Goal: Task Accomplishment & Management: Manage account settings

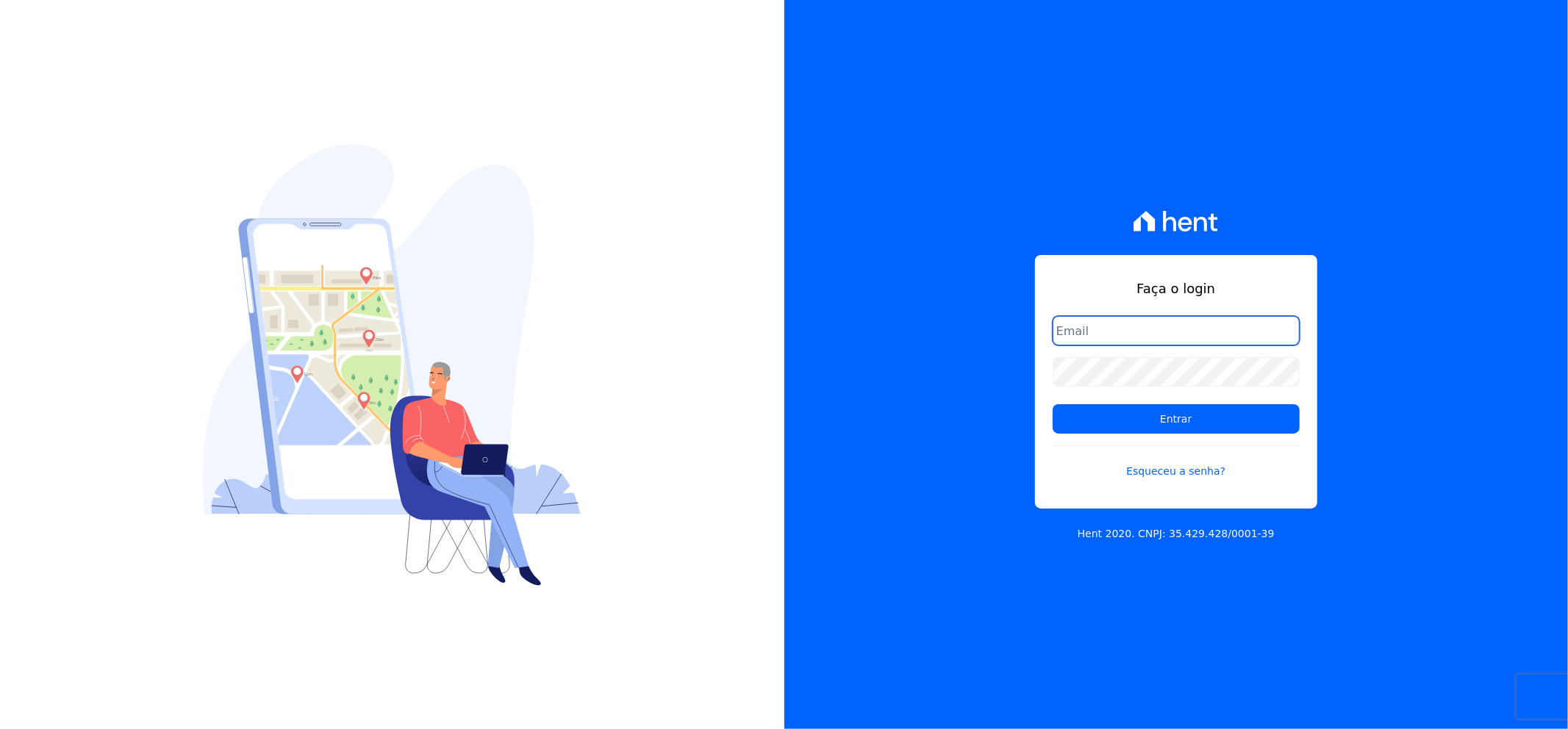
type input "[EMAIL_ADDRESS][DOMAIN_NAME]"
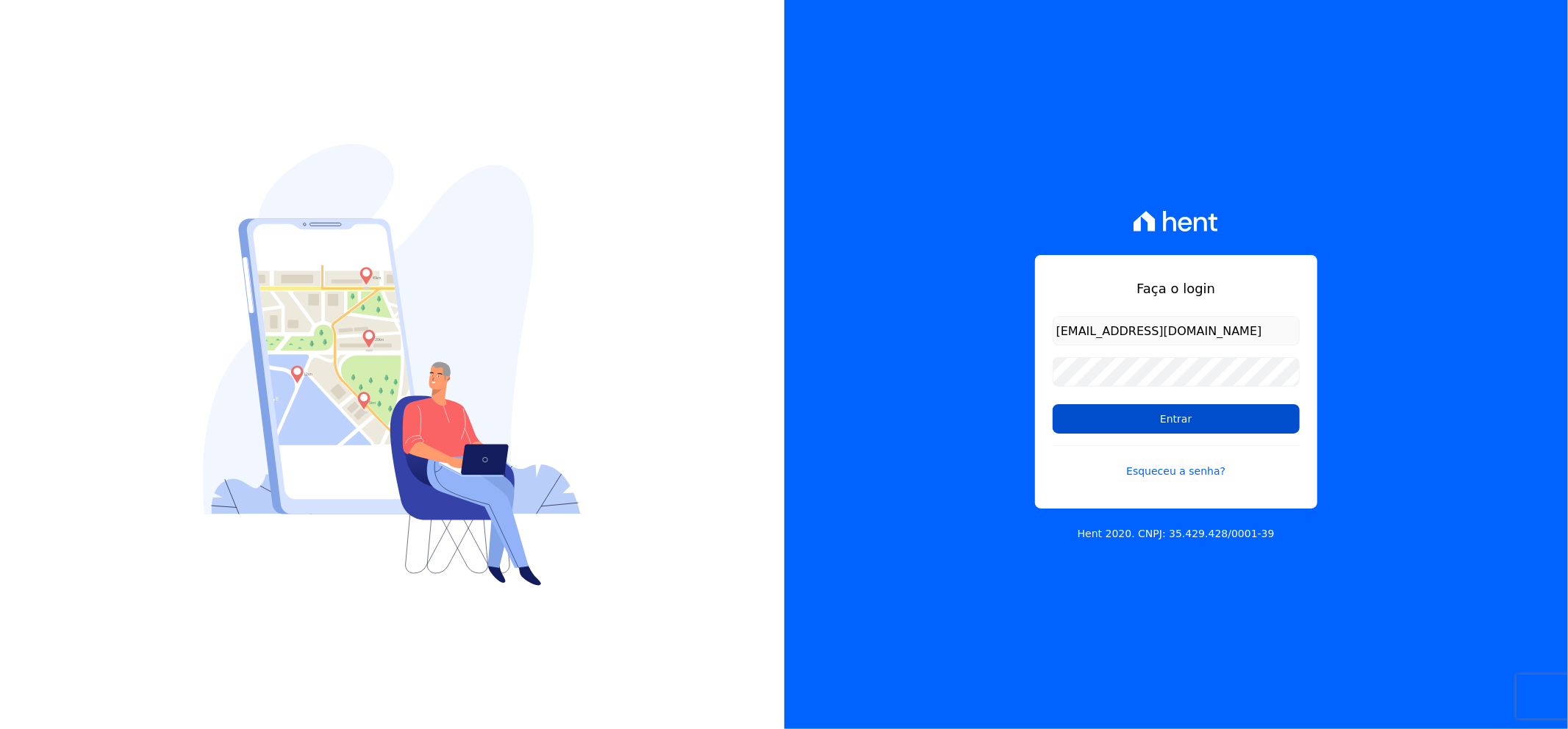
click at [1162, 416] on input "Entrar" at bounding box center [1176, 419] width 247 height 29
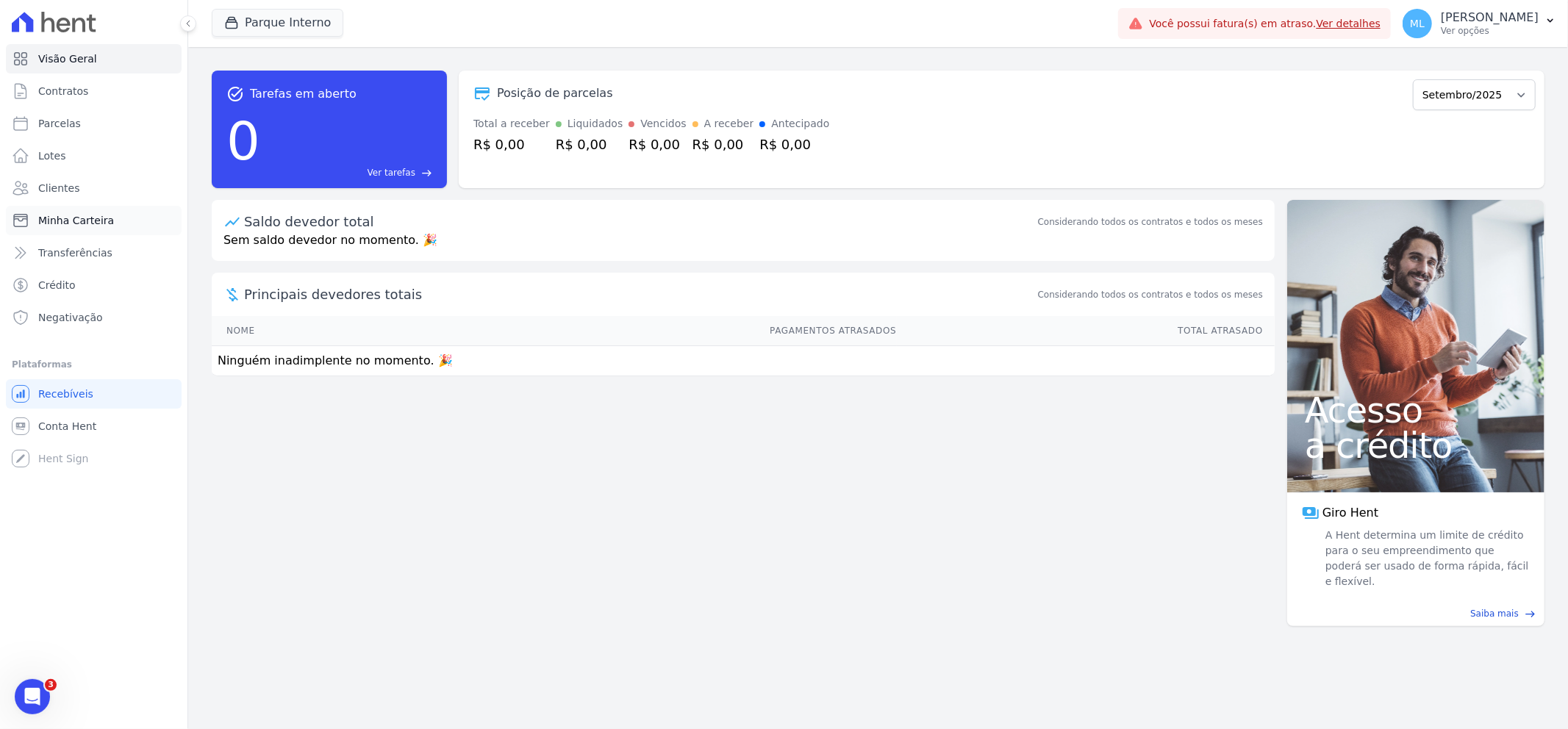
click at [103, 221] on span "Minha Carteira" at bounding box center [76, 220] width 75 height 15
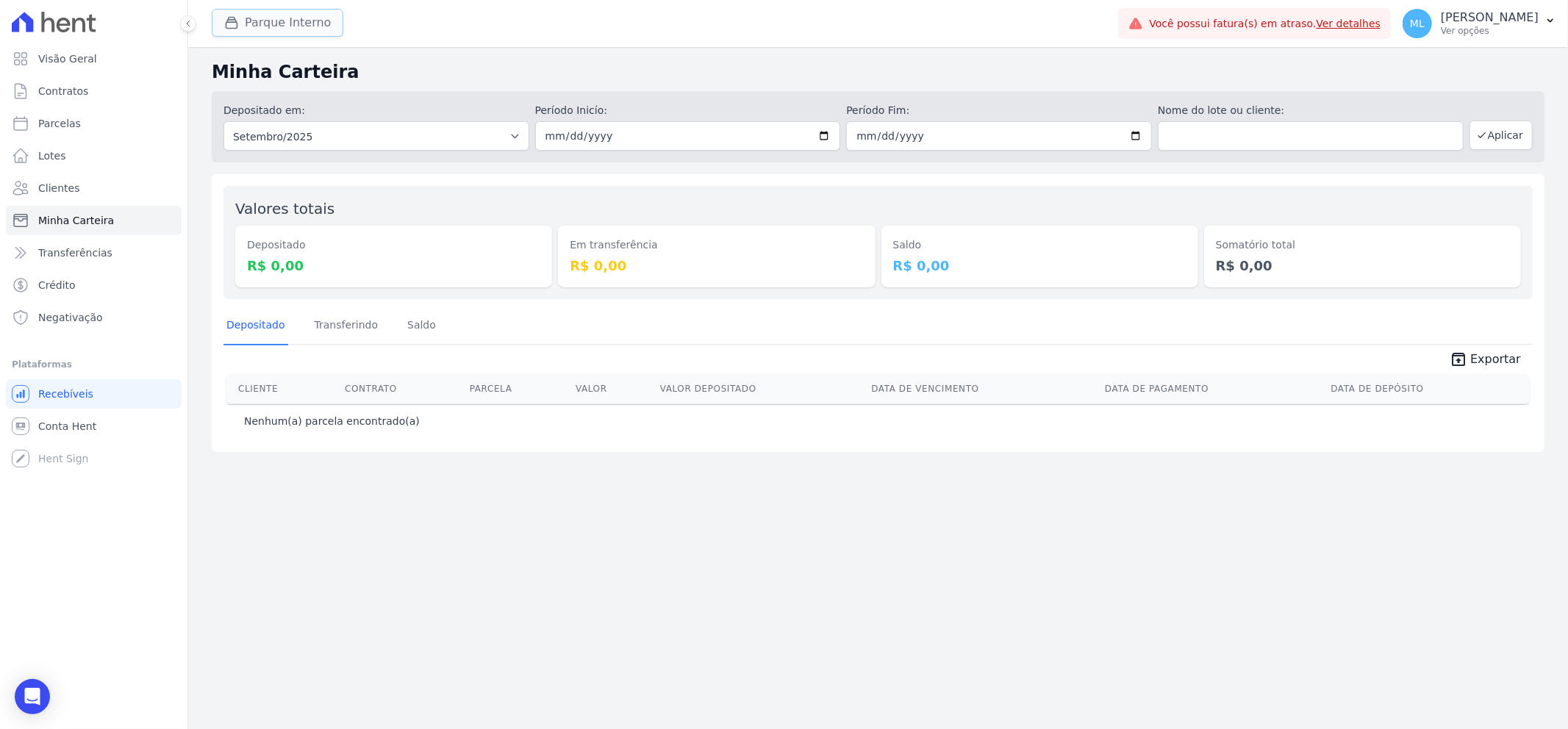
click at [313, 18] on button "Parque Interno" at bounding box center [278, 22] width 132 height 28
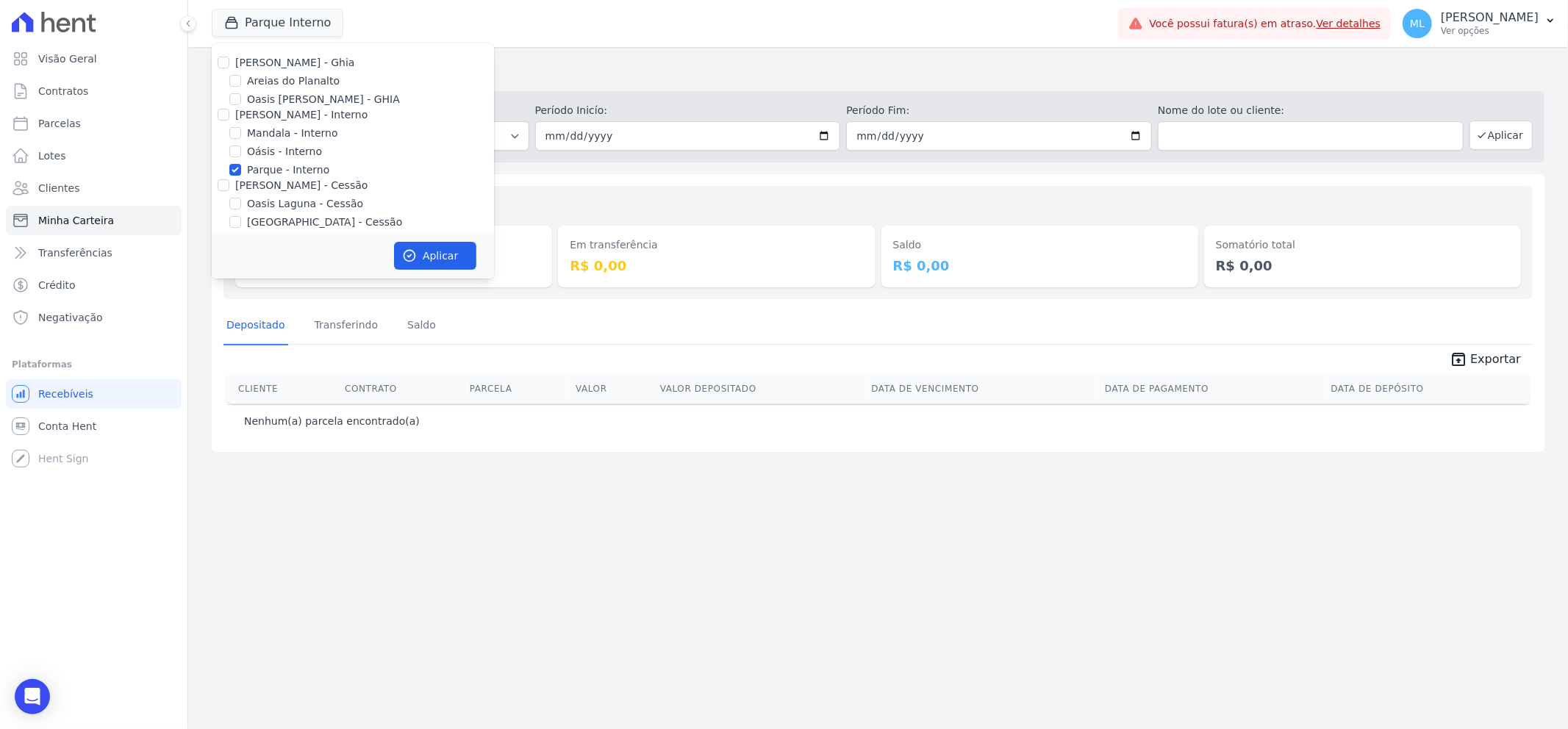
click at [279, 170] on label "Parque - Interno" at bounding box center [288, 170] width 82 height 15
click at [241, 170] on input "Parque - Interno" at bounding box center [236, 170] width 12 height 12
checkbox input "false"
click at [288, 86] on label "Areias do Planalto" at bounding box center [293, 81] width 93 height 15
click at [241, 86] on input "Areias do Planalto" at bounding box center [236, 81] width 12 height 12
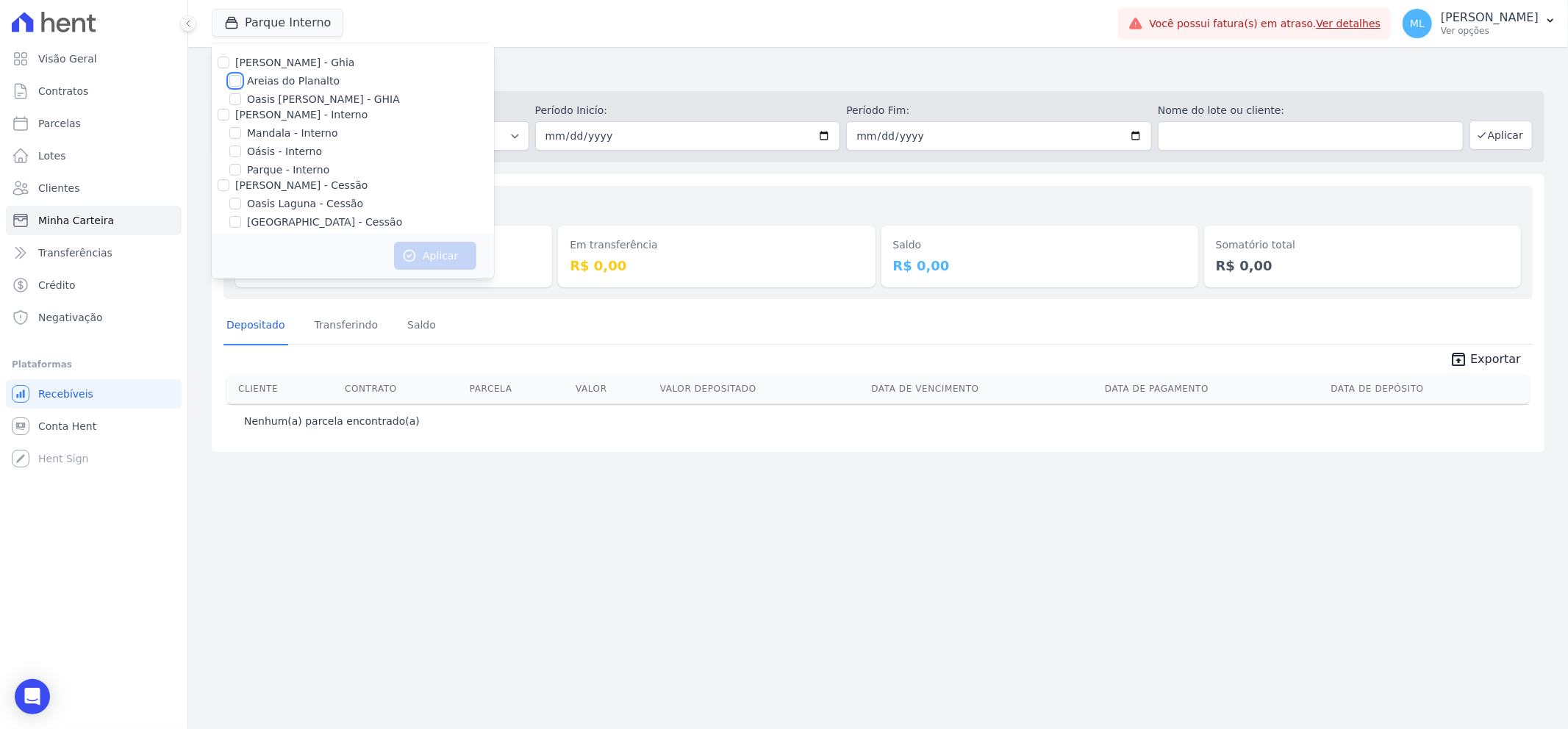
checkbox input "true"
click at [446, 254] on button "Aplicar" at bounding box center [435, 255] width 82 height 28
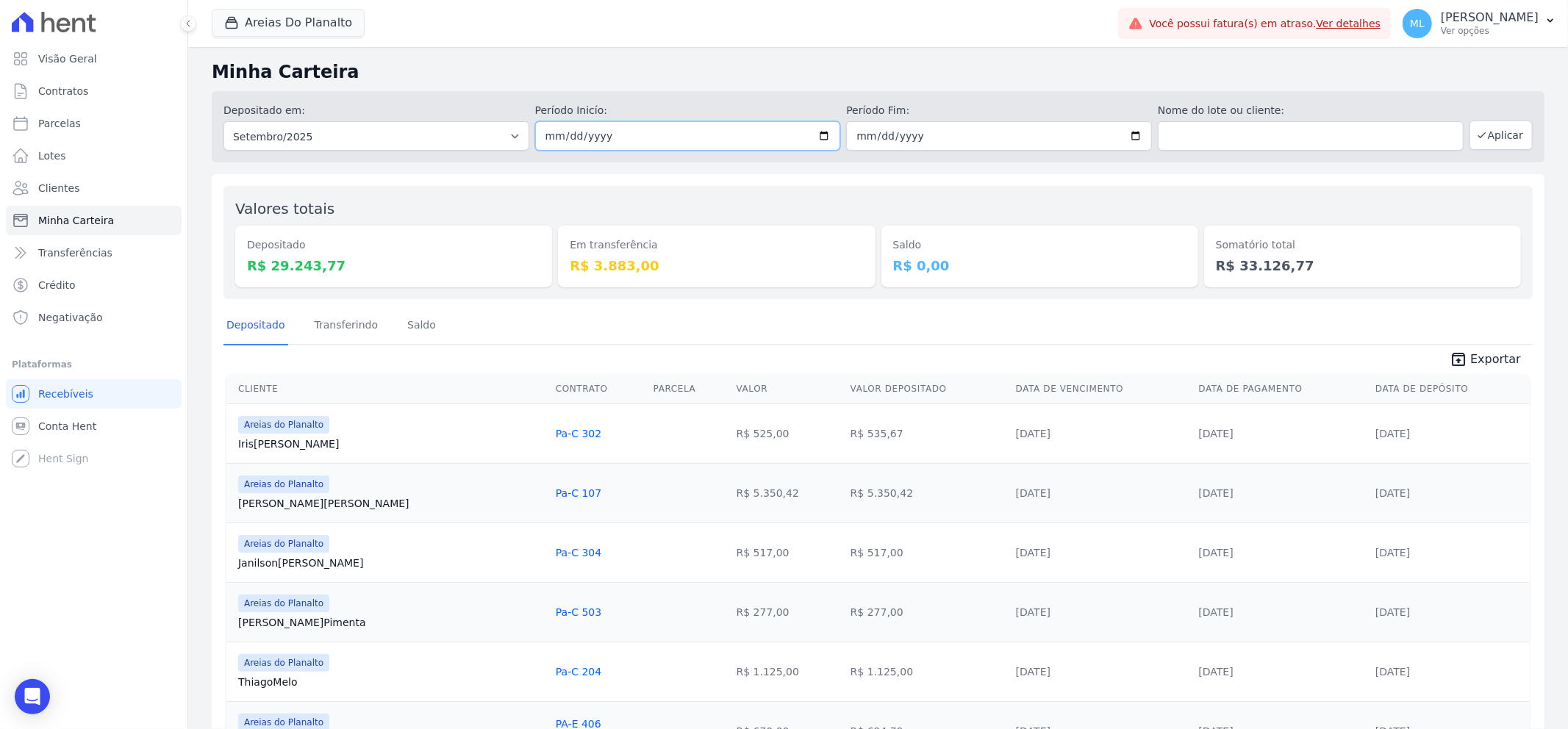
click at [814, 134] on input "2025-09-01" at bounding box center [687, 136] width 306 height 29
type input "[DATE]"
click at [1134, 135] on input "2025-09-30" at bounding box center [998, 136] width 306 height 29
type input "[DATE]"
click at [1511, 138] on button "Aplicar" at bounding box center [1501, 135] width 63 height 29
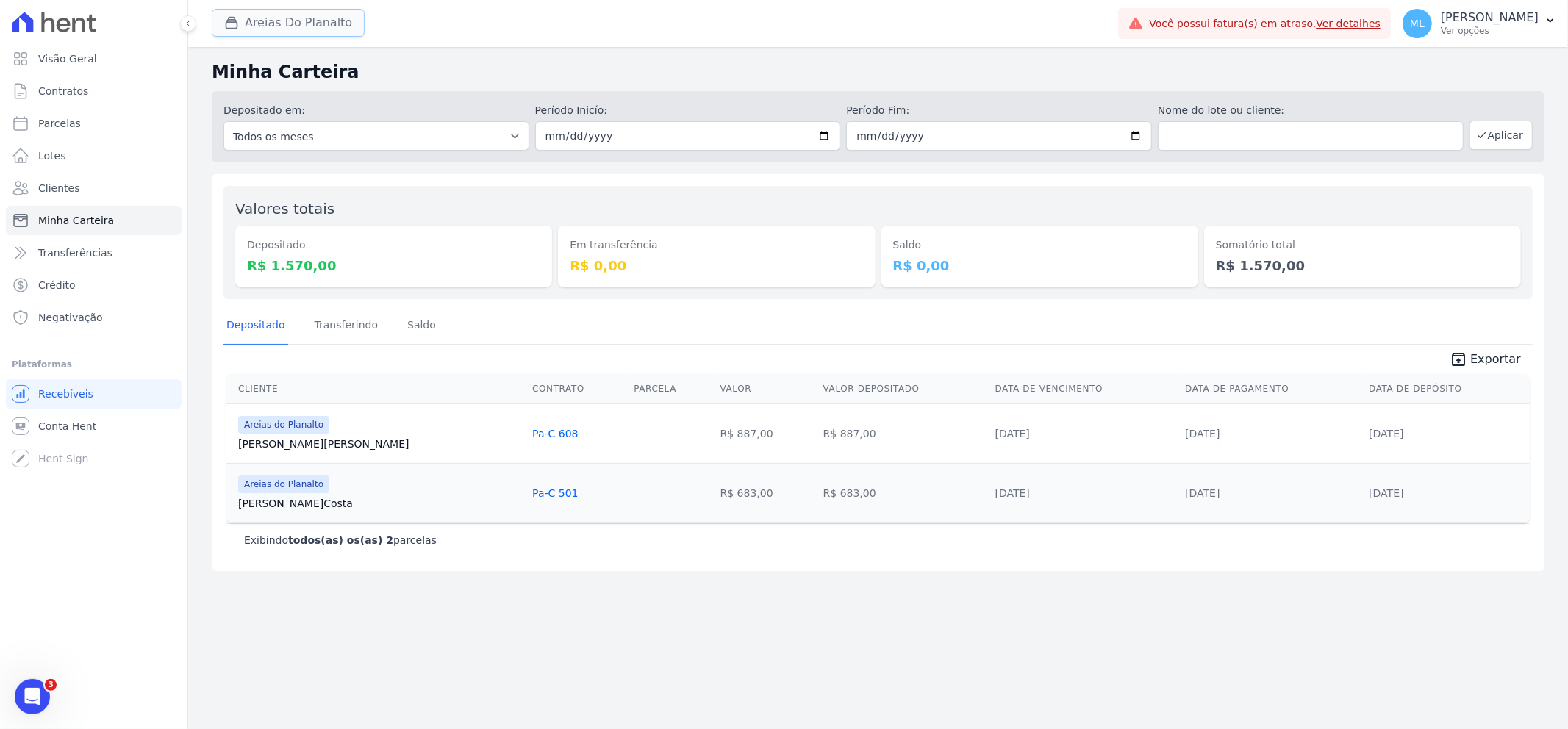
click at [332, 9] on button "Areias Do Planalto" at bounding box center [288, 22] width 153 height 28
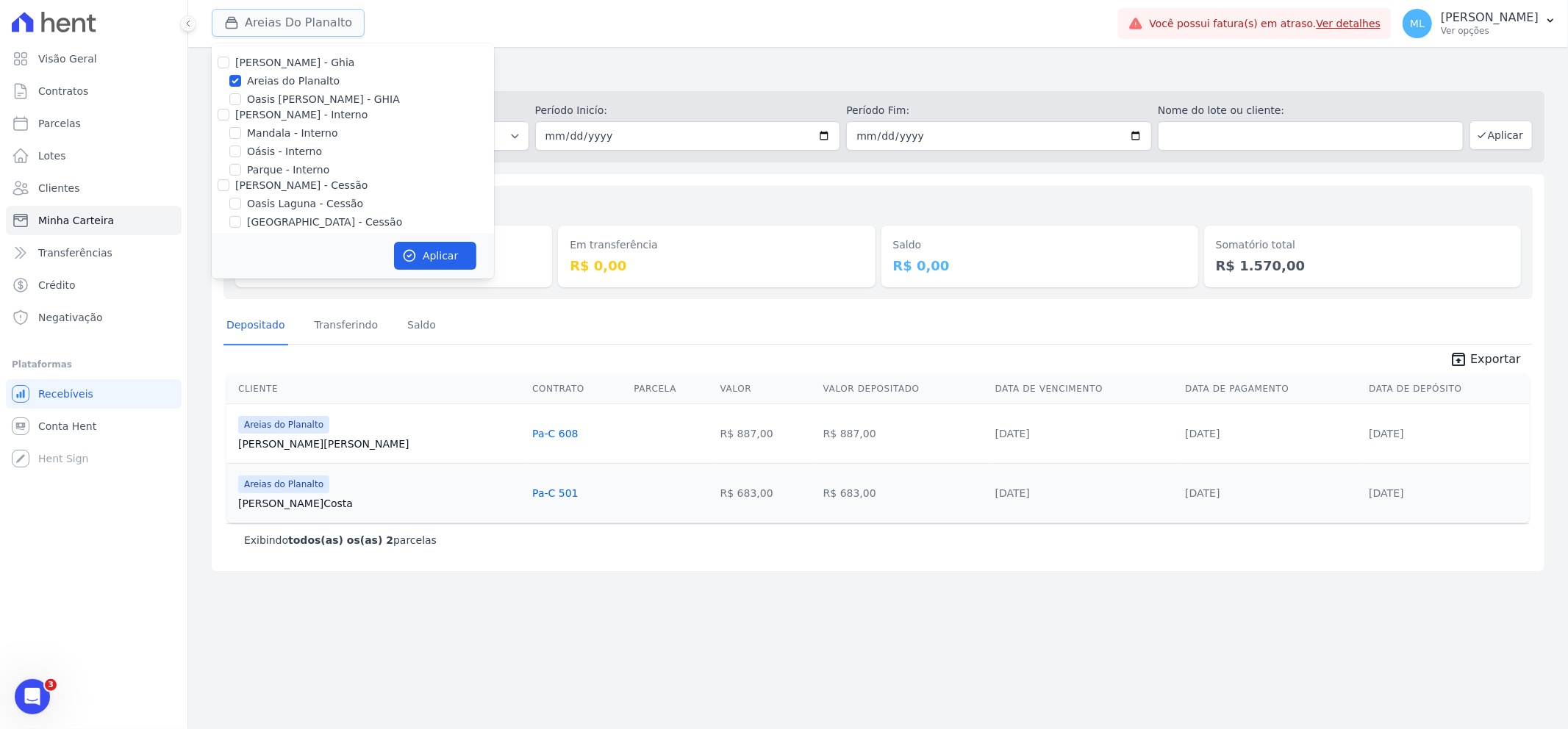
click at [332, 9] on button "Areias Do Planalto" at bounding box center [288, 22] width 153 height 28
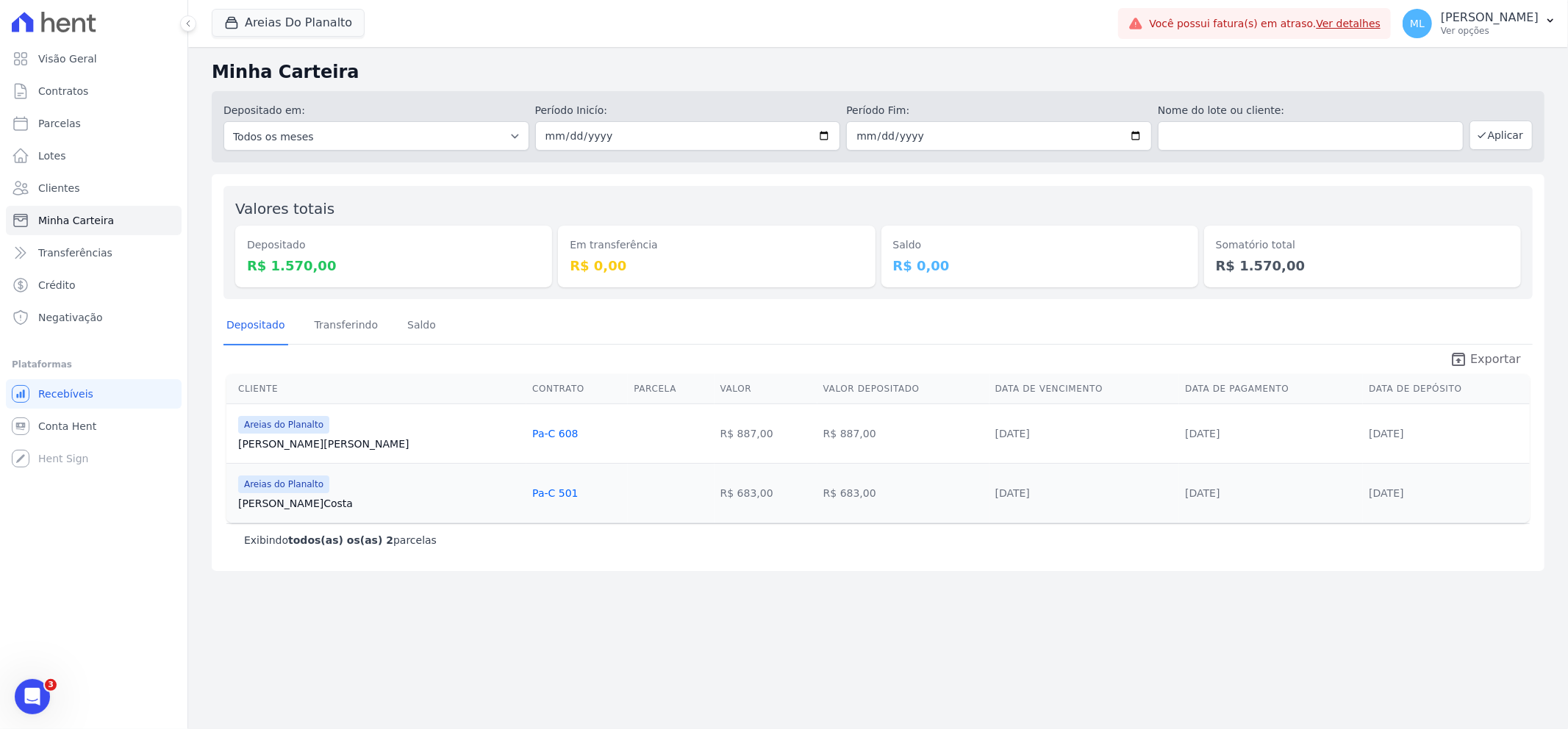
click at [1467, 357] on icon "unarchive" at bounding box center [1458, 359] width 18 height 18
click at [326, 26] on button "Areias Do Planalto" at bounding box center [288, 22] width 153 height 28
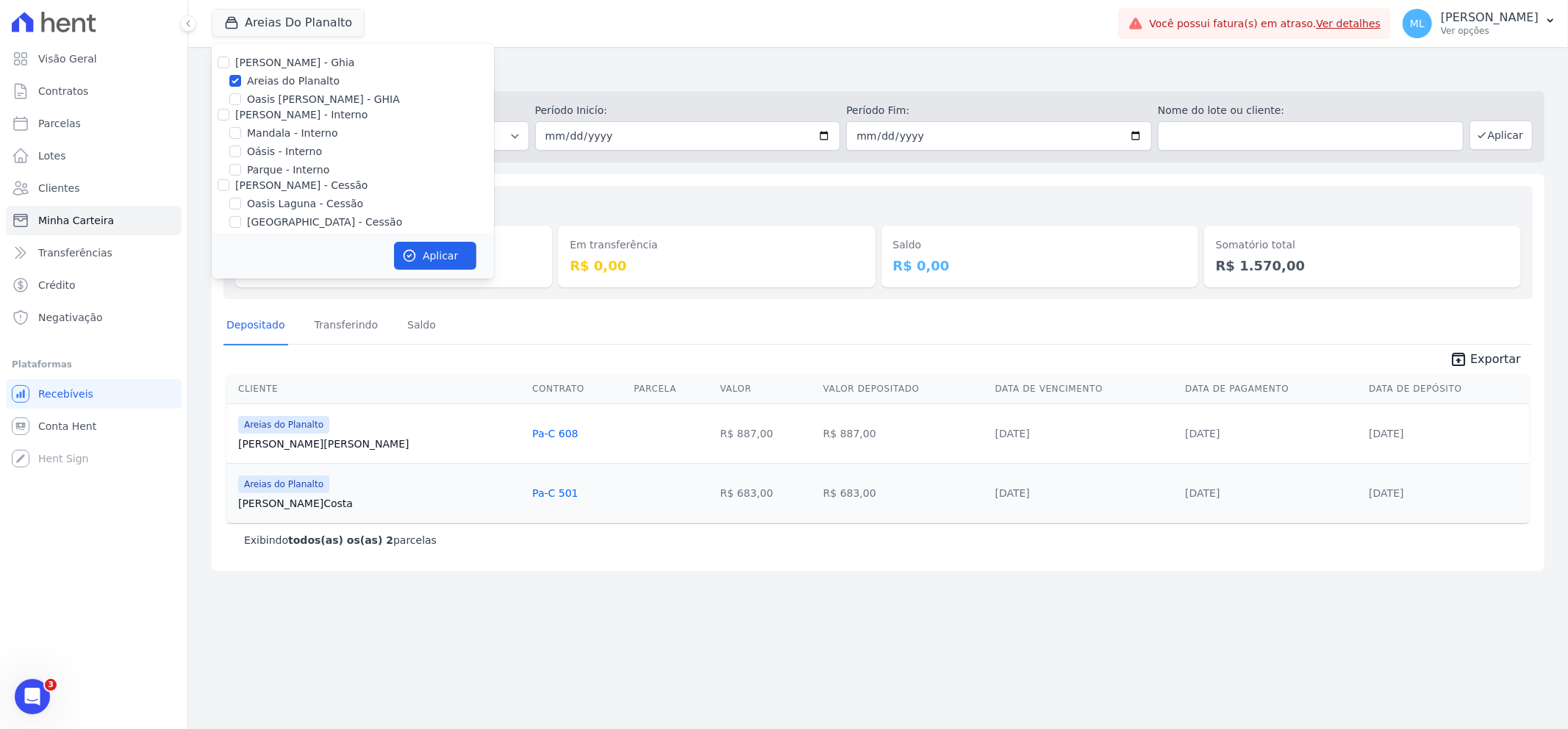
click at [296, 76] on label "Areias do Planalto" at bounding box center [293, 81] width 93 height 15
click at [241, 76] on input "Areias do Planalto" at bounding box center [236, 81] width 12 height 12
checkbox input "false"
click at [285, 172] on label "Parque - Interno" at bounding box center [288, 170] width 82 height 15
click at [241, 172] on input "Parque - Interno" at bounding box center [236, 170] width 12 height 12
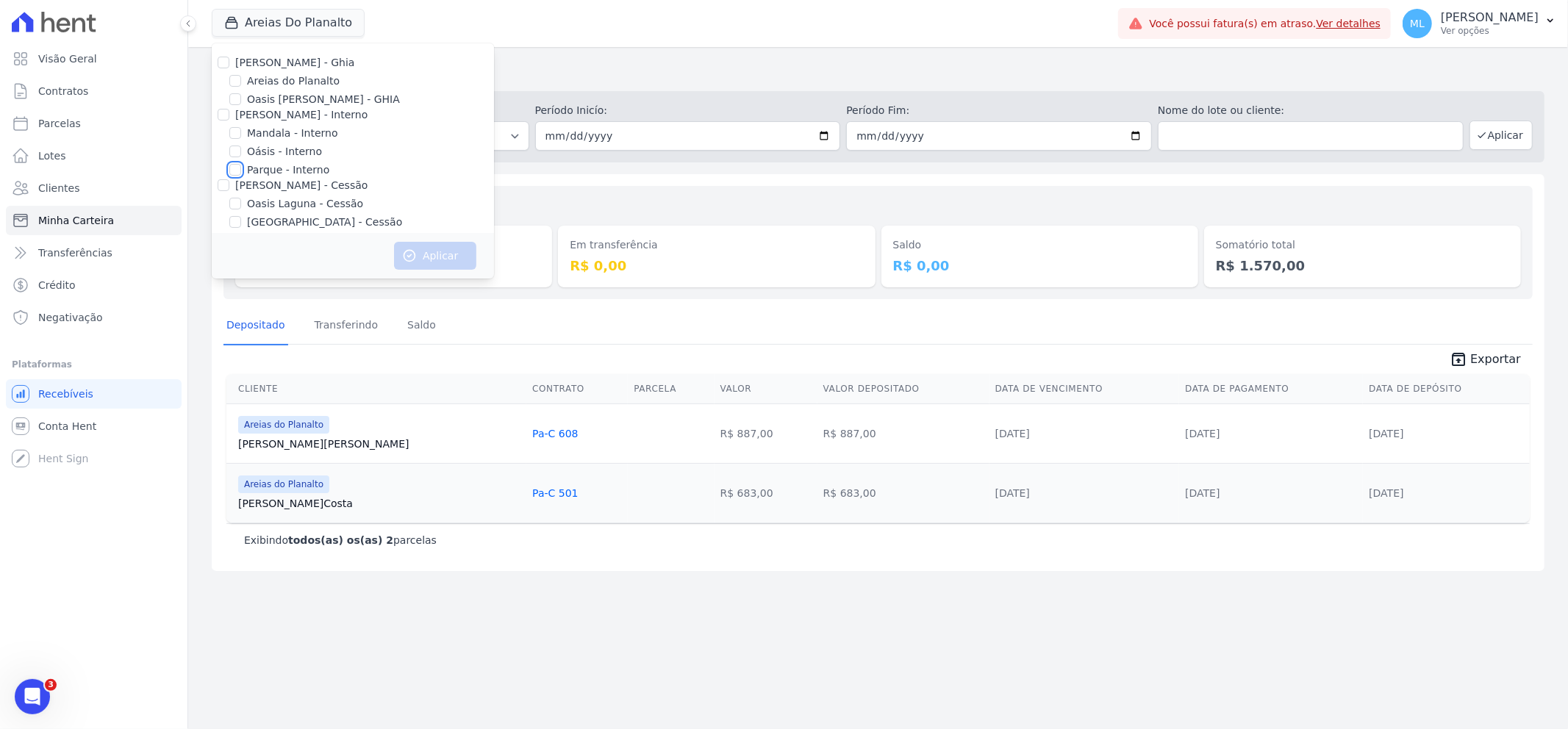
checkbox input "true"
click at [410, 237] on div "Aplicar" at bounding box center [352, 255] width 282 height 45
click at [427, 251] on button "Aplicar" at bounding box center [435, 255] width 82 height 28
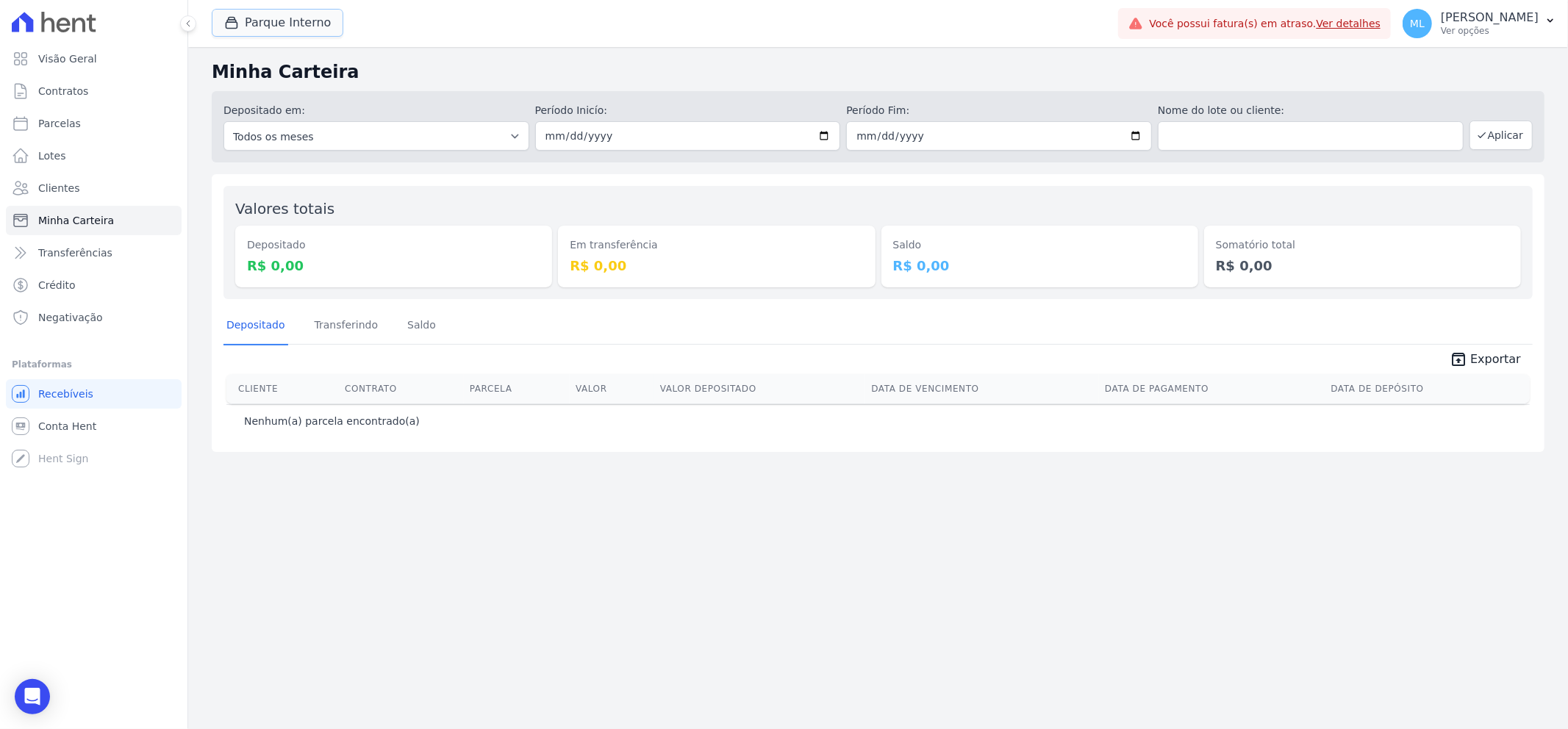
click at [325, 13] on button "Parque Interno" at bounding box center [278, 22] width 132 height 28
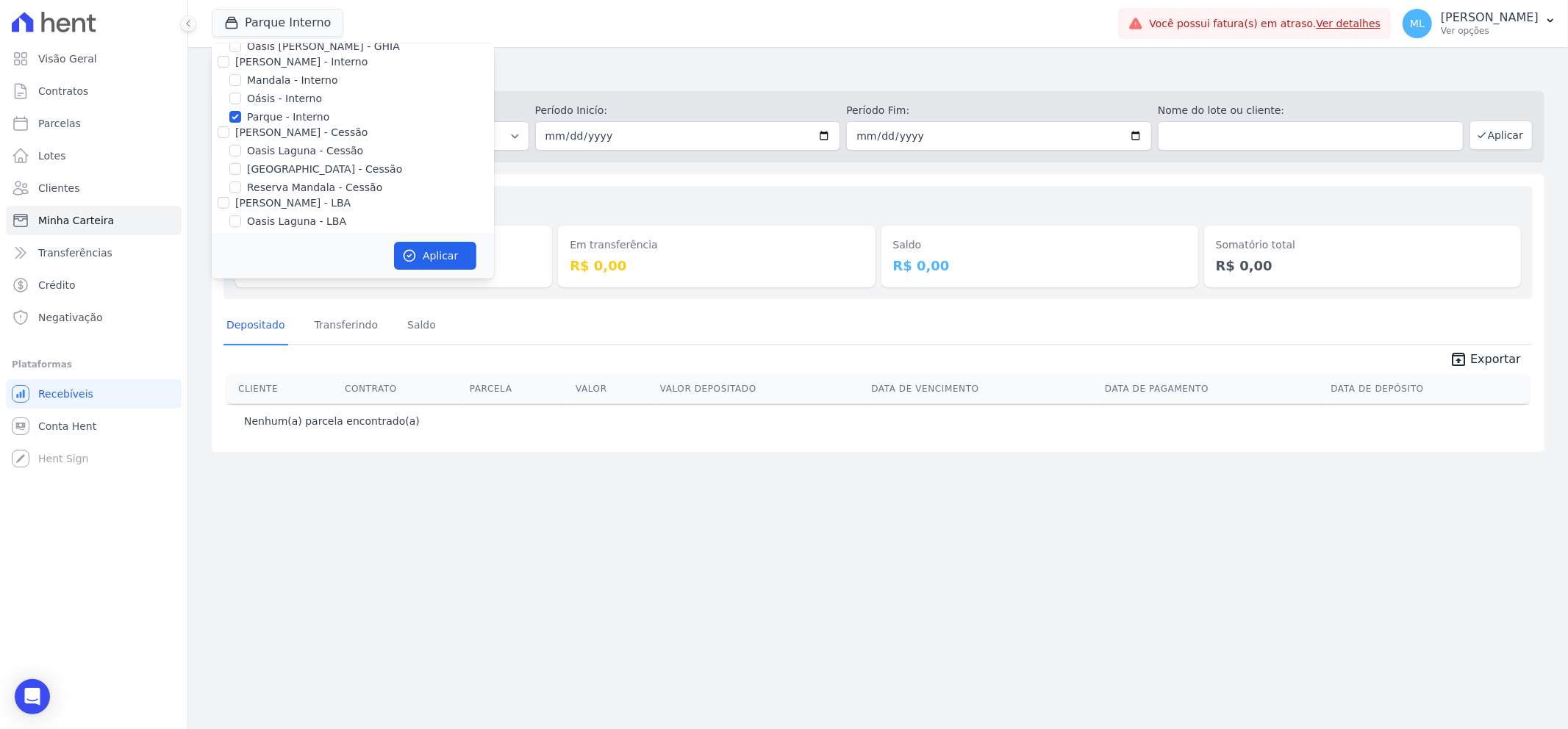
click at [295, 121] on label "Parque - Interno" at bounding box center [288, 117] width 82 height 15
click at [241, 121] on input "Parque - Interno" at bounding box center [236, 117] width 12 height 12
checkbox input "false"
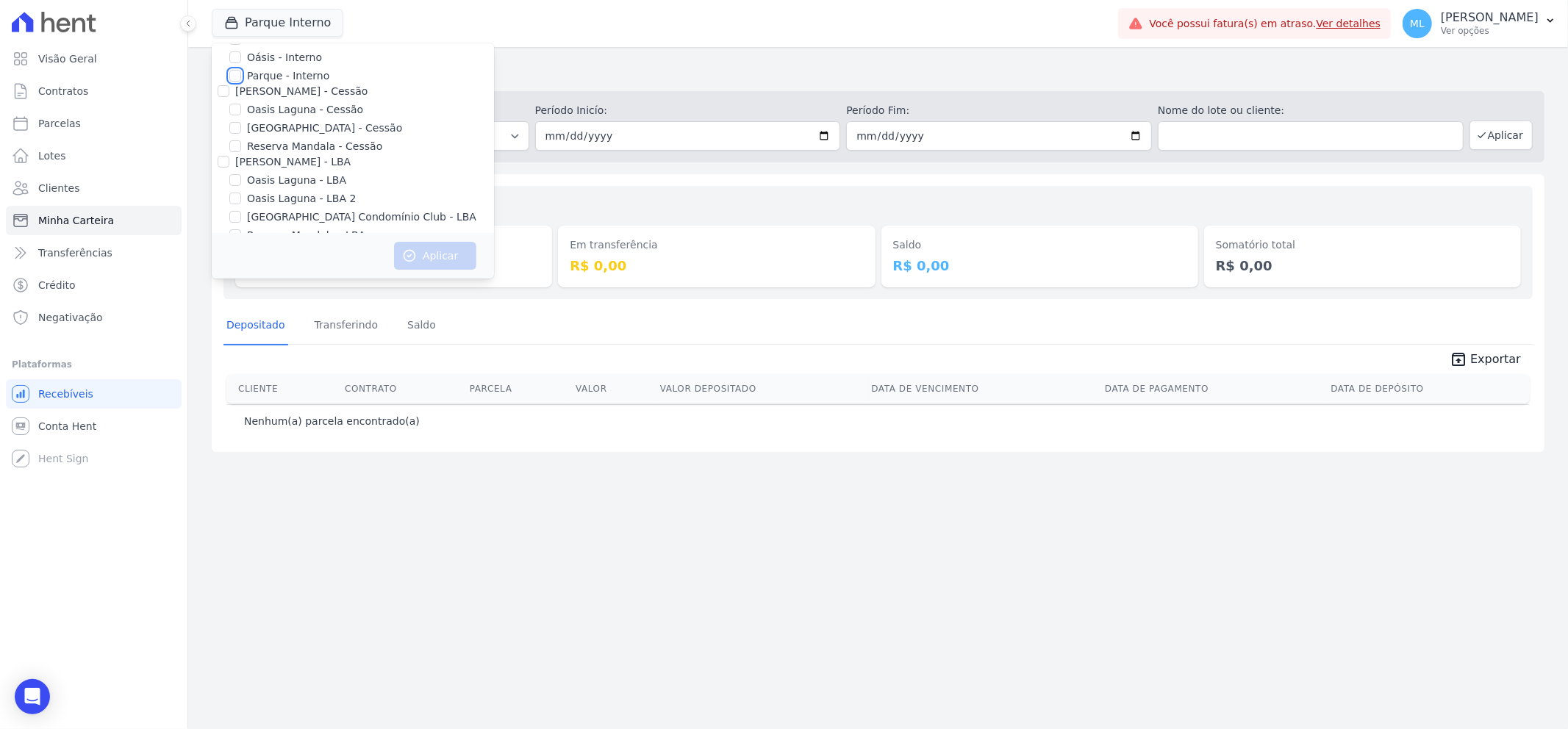
scroll to position [134, 0]
click at [304, 92] on label "[GEOGRAPHIC_DATA] - Cessão" at bounding box center [324, 88] width 155 height 15
click at [241, 92] on input "[GEOGRAPHIC_DATA] - Cessão" at bounding box center [236, 87] width 12 height 12
checkbox input "true"
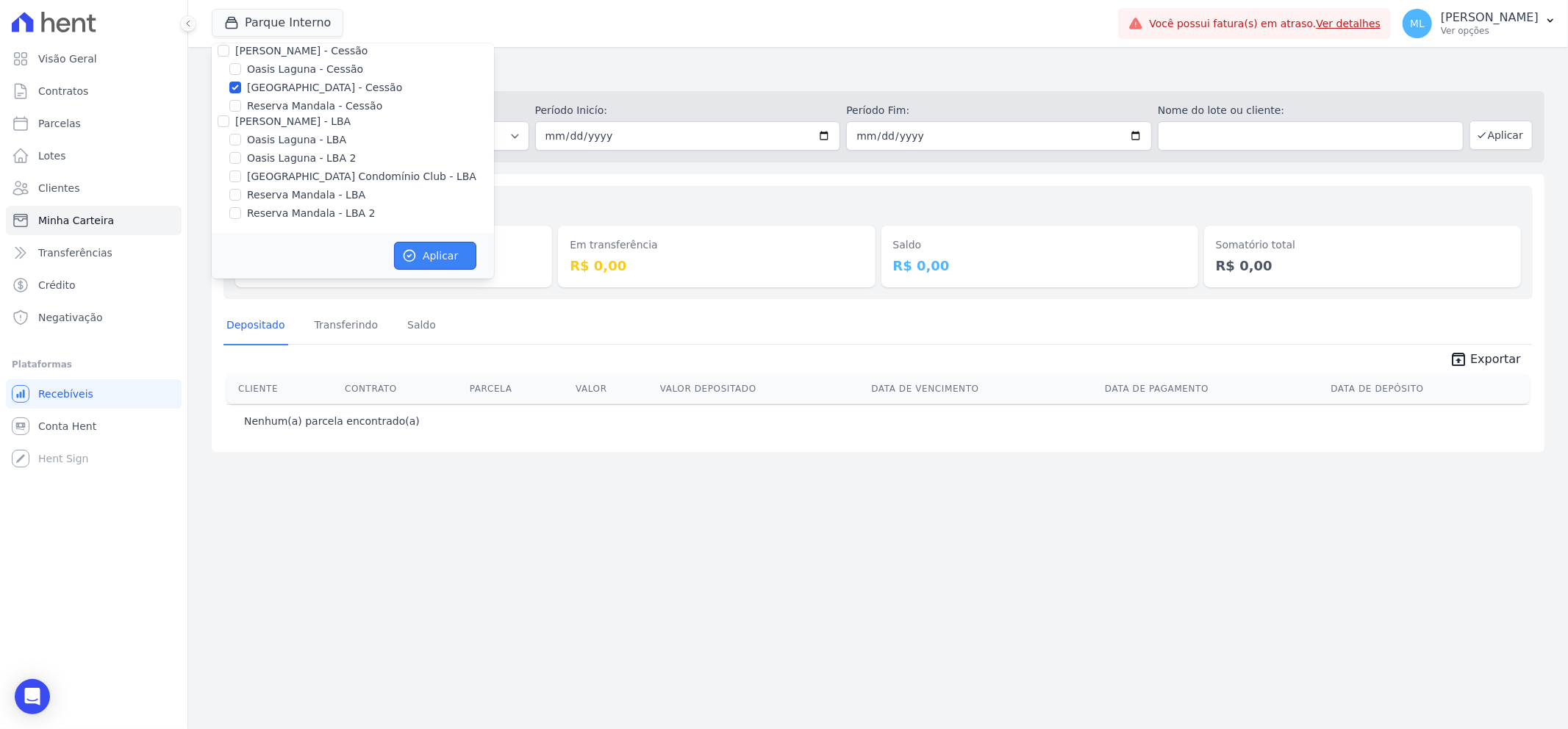
click at [442, 247] on button "Aplicar" at bounding box center [435, 255] width 82 height 28
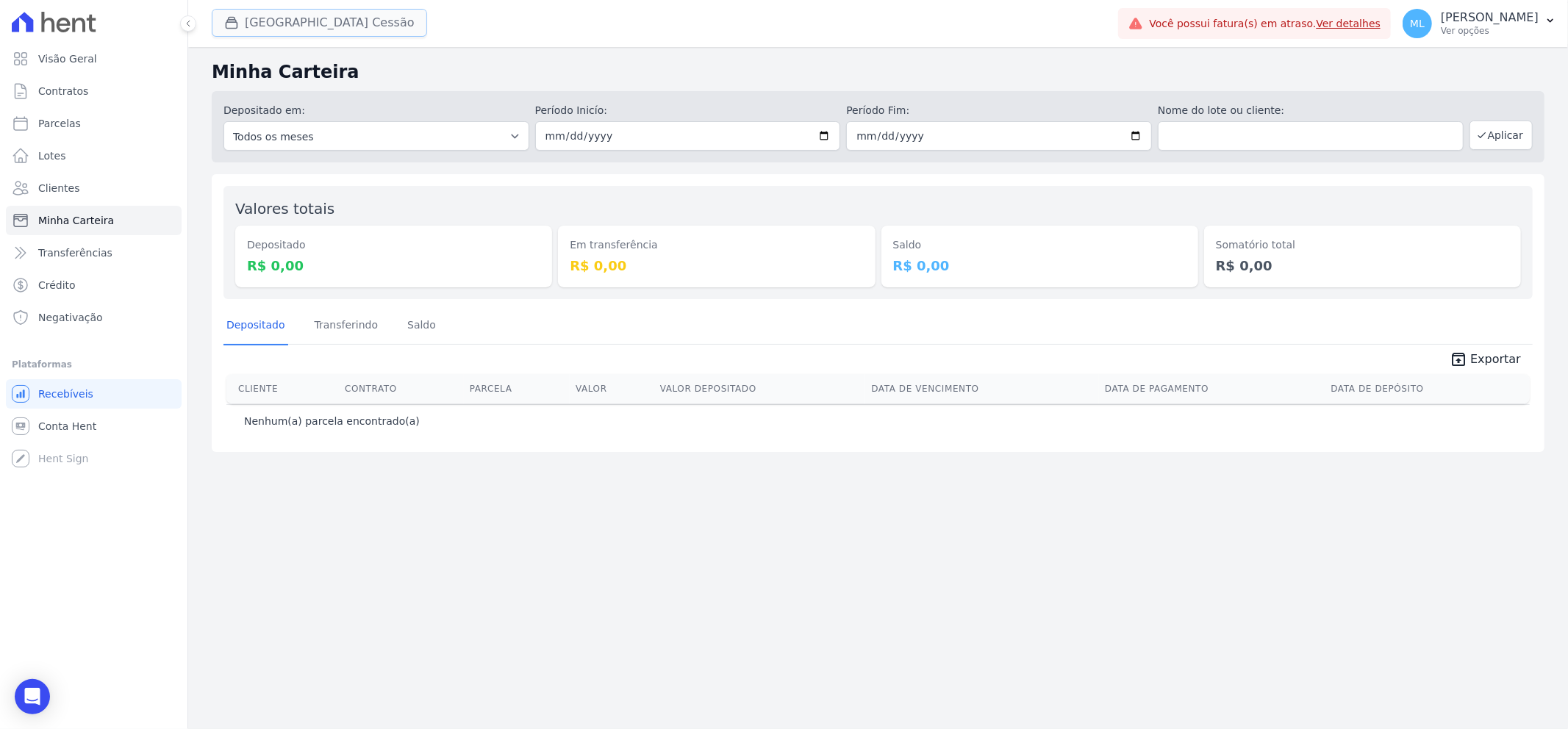
click at [344, 34] on button "[GEOGRAPHIC_DATA] Cessão" at bounding box center [319, 22] width 215 height 28
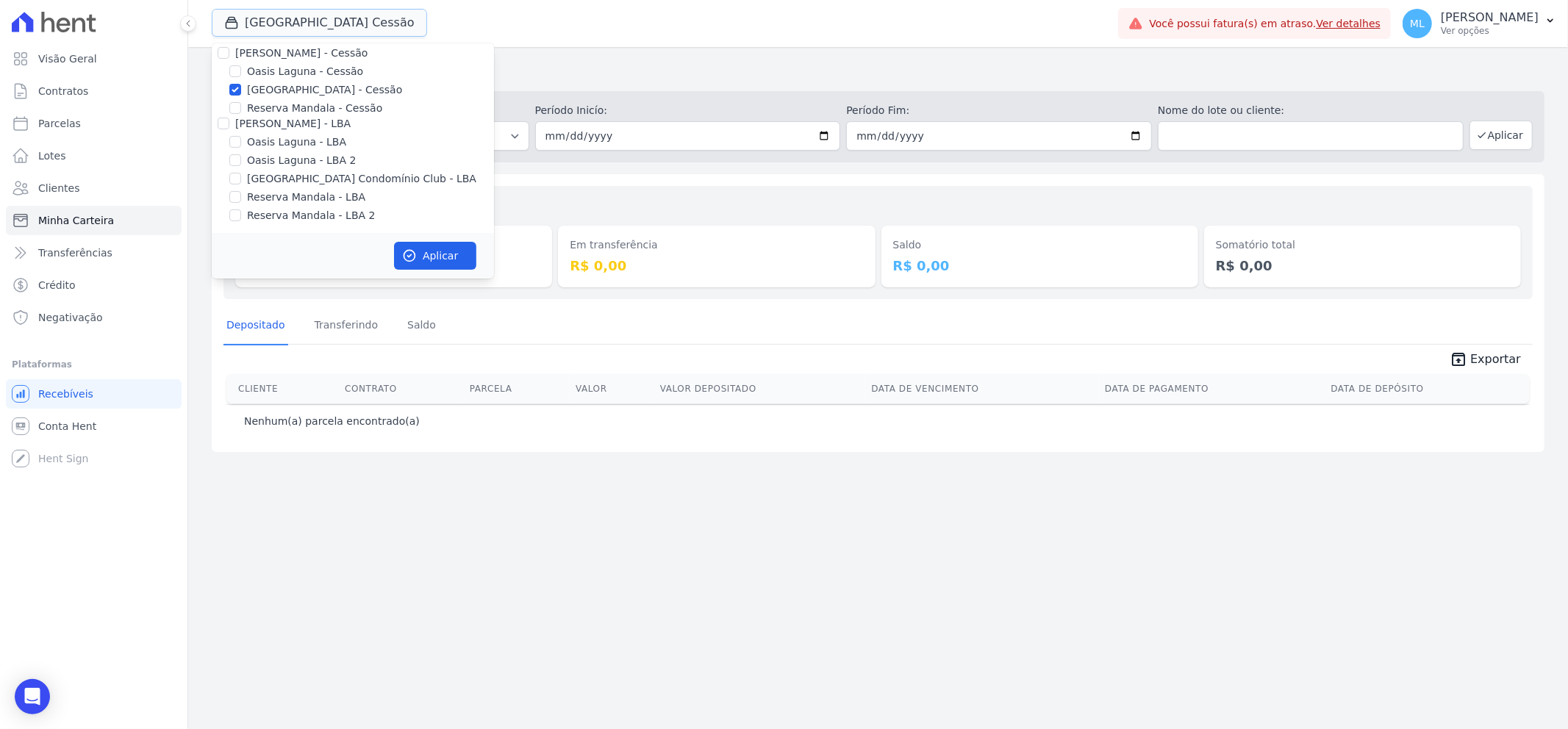
scroll to position [134, 0]
click at [305, 86] on label "[GEOGRAPHIC_DATA] - Cessão" at bounding box center [324, 88] width 155 height 15
click at [241, 86] on input "[GEOGRAPHIC_DATA] - Cessão" at bounding box center [236, 87] width 12 height 12
checkbox input "false"
click at [321, 171] on label "[GEOGRAPHIC_DATA] Condomínio Club - LBA" at bounding box center [362, 176] width 230 height 15
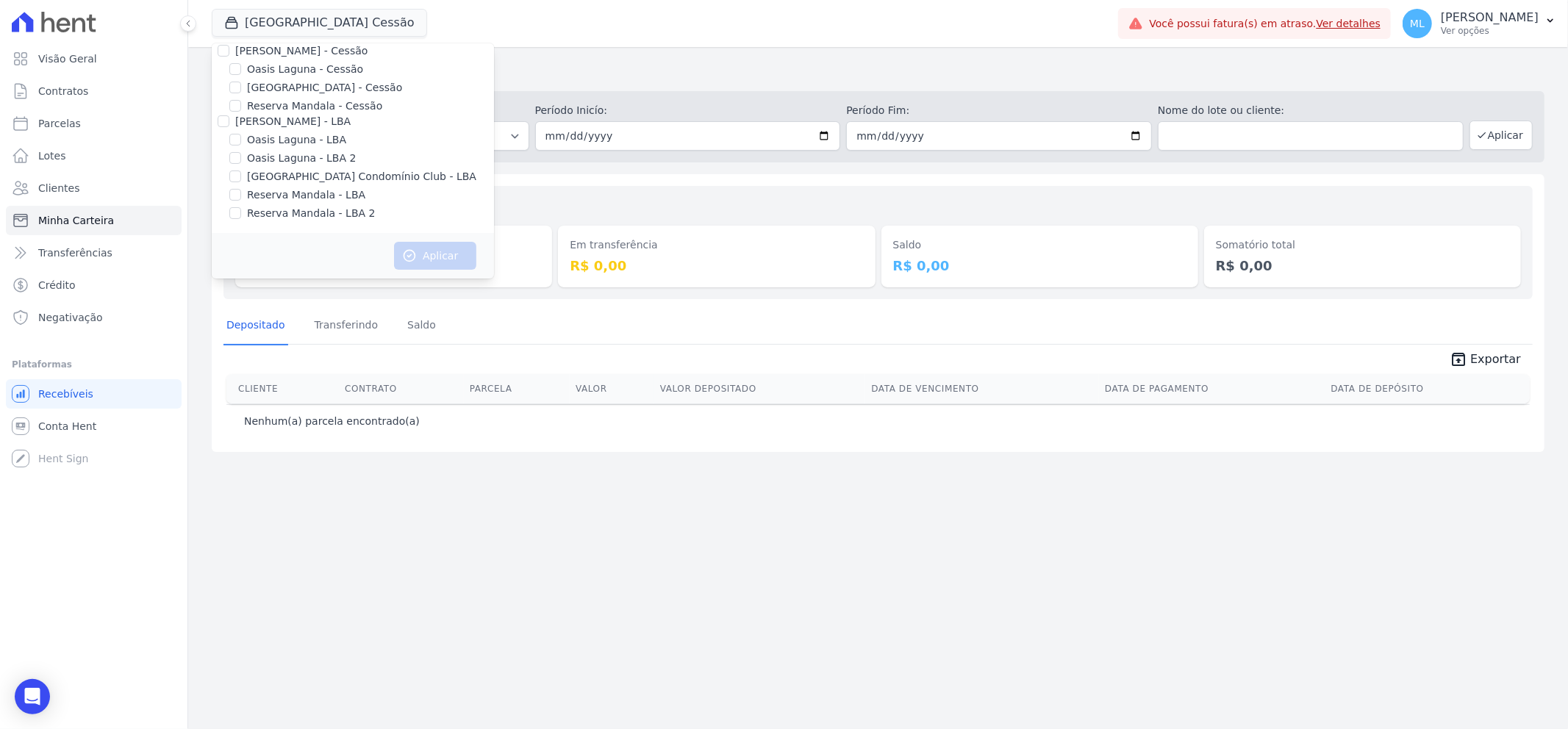
click at [241, 171] on input "[GEOGRAPHIC_DATA] Condomínio Club - LBA" at bounding box center [236, 176] width 12 height 12
checkbox input "true"
click at [417, 245] on button "Aplicar" at bounding box center [435, 255] width 82 height 28
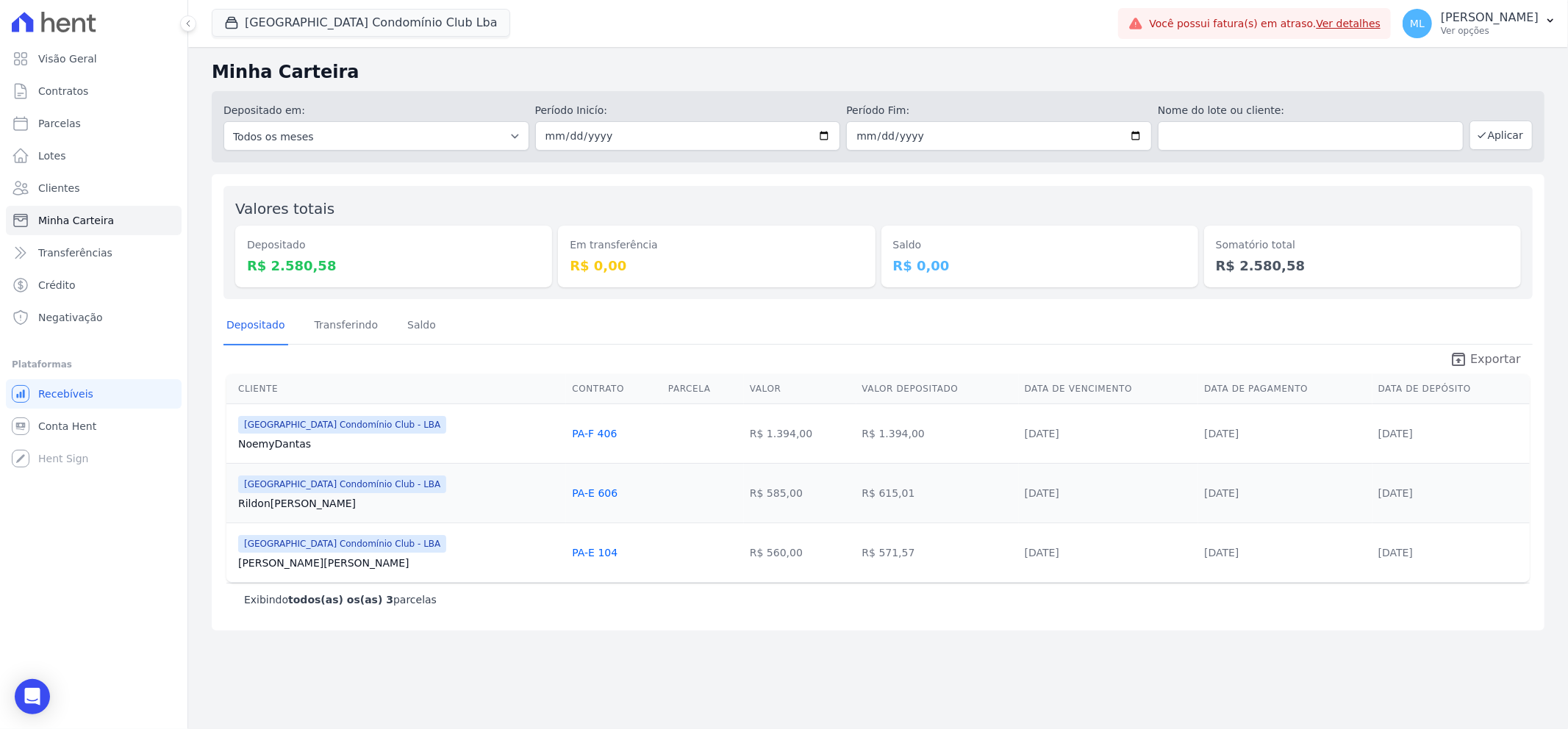
click at [1479, 350] on span "Exportar" at bounding box center [1495, 359] width 51 height 18
click at [439, 27] on button "[GEOGRAPHIC_DATA] Condomínio Club Lba" at bounding box center [361, 22] width 298 height 28
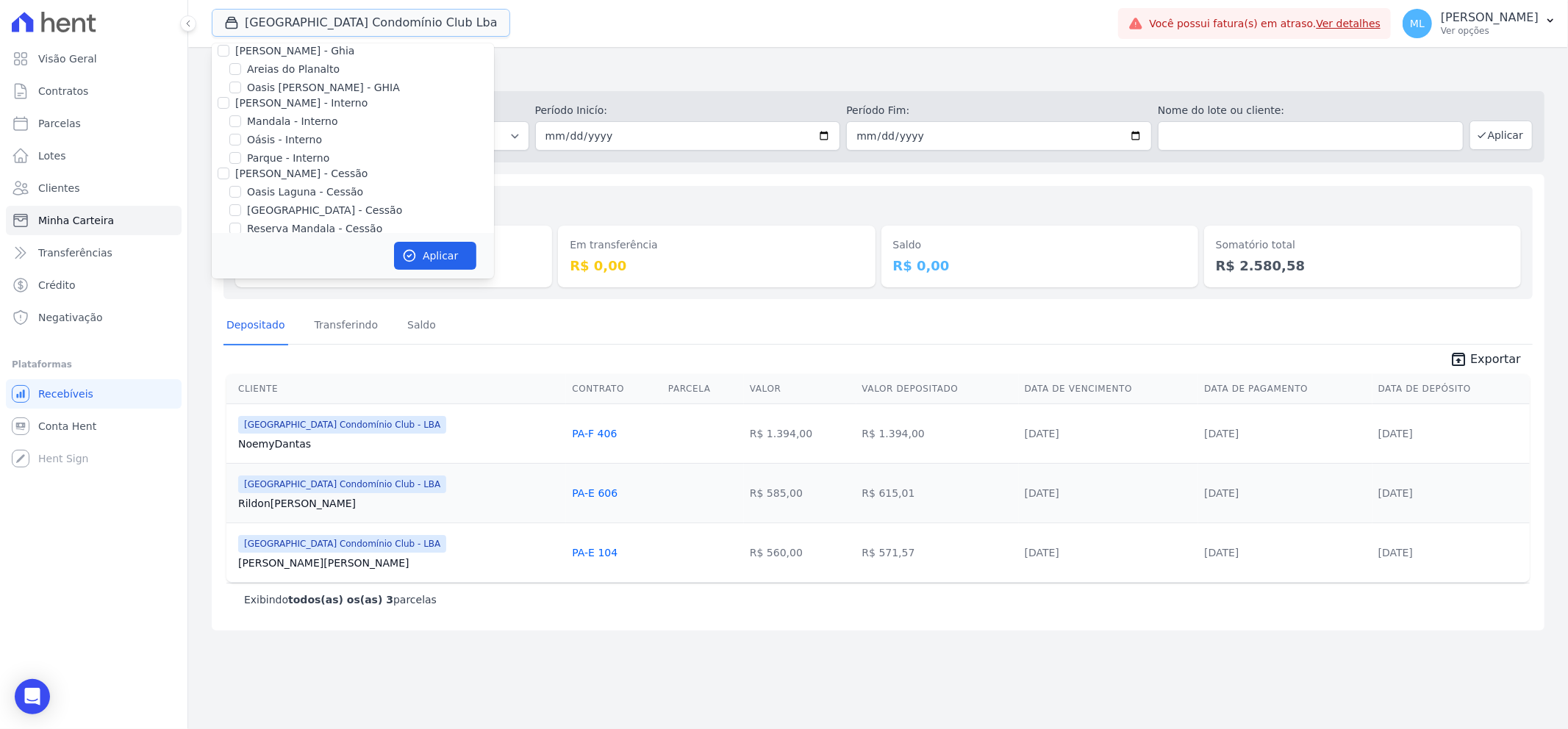
scroll to position [0, 0]
click at [631, 59] on h2 "Minha Carteira" at bounding box center [877, 72] width 1332 height 27
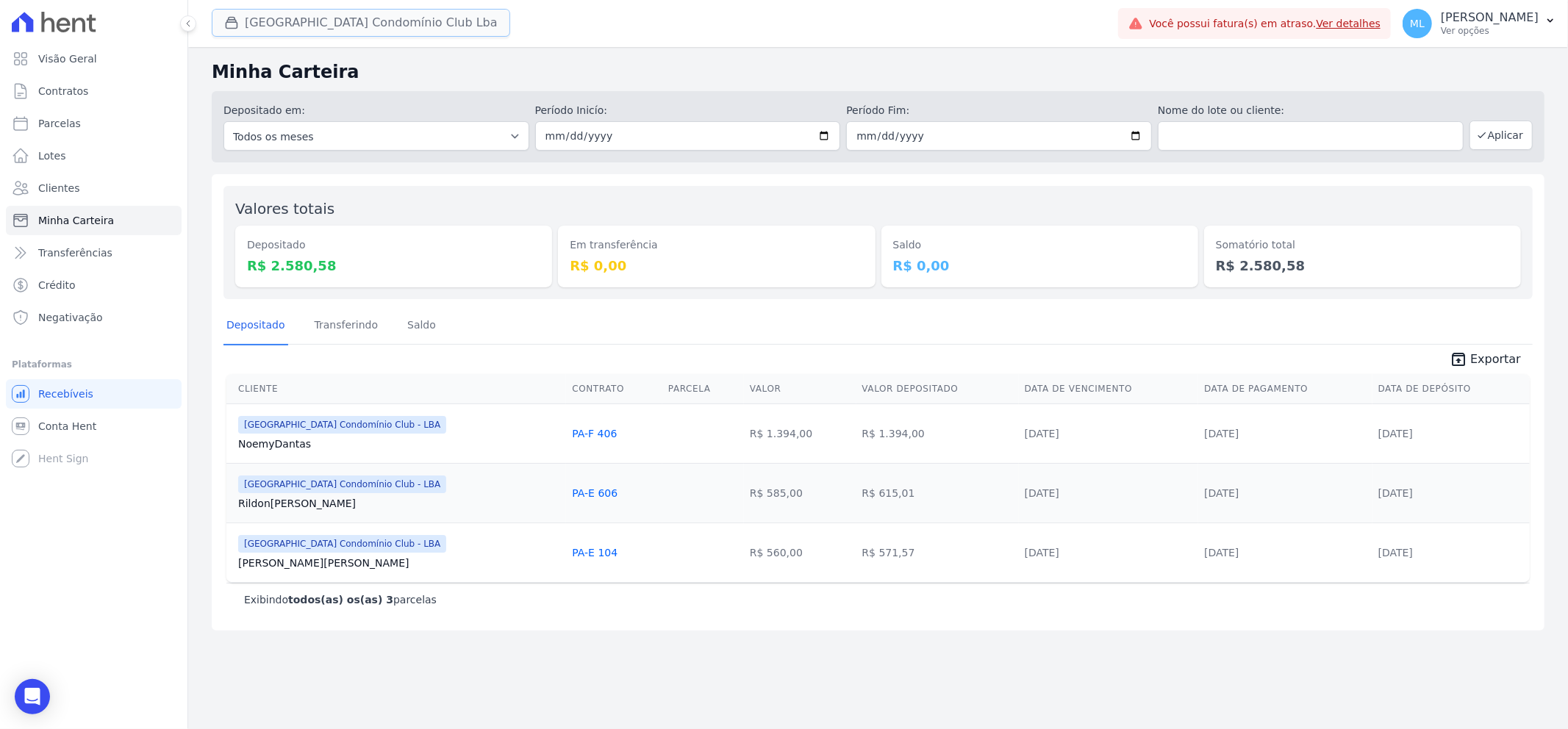
click at [351, 24] on button "[GEOGRAPHIC_DATA] Condomínio Club Lba" at bounding box center [361, 22] width 298 height 28
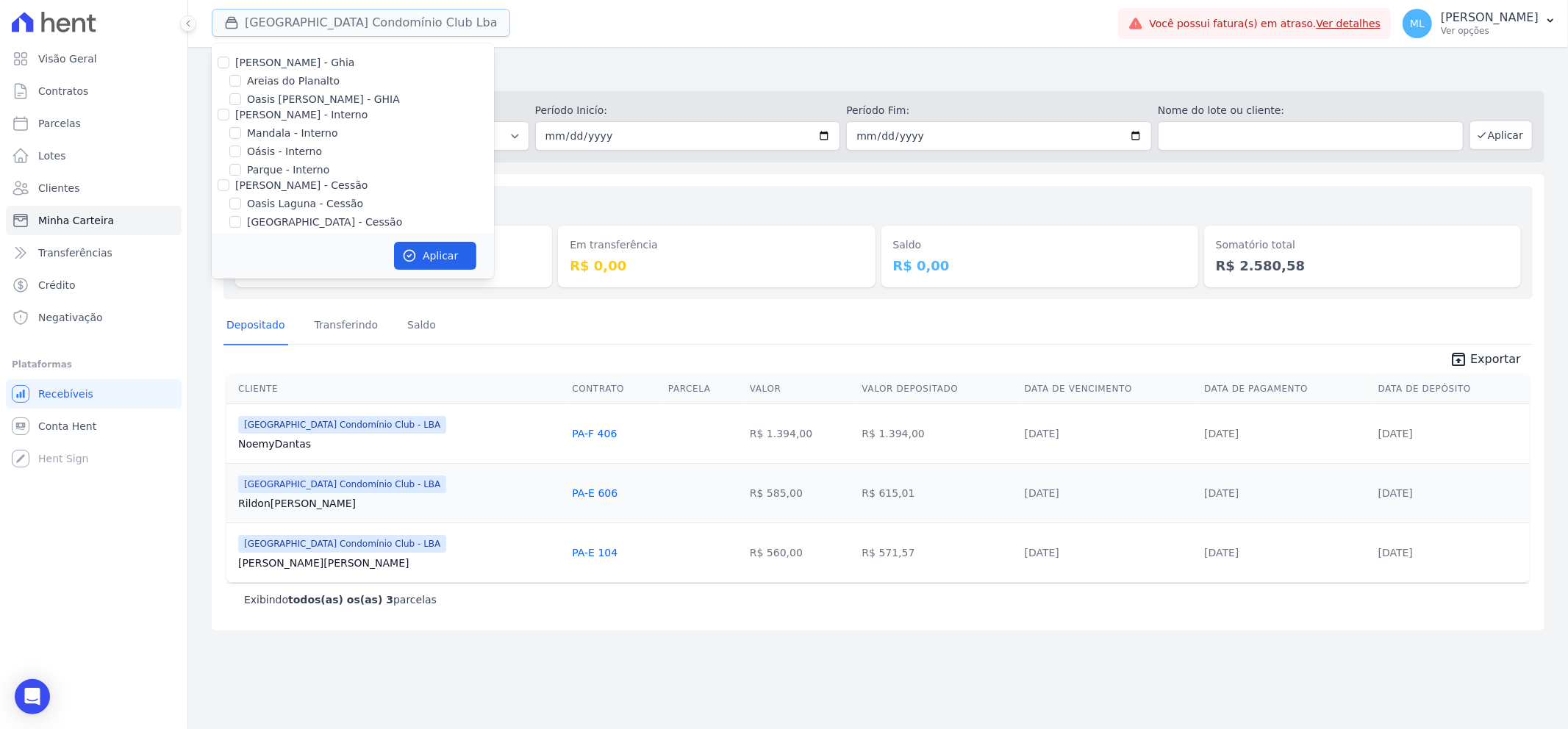
click at [351, 24] on button "[GEOGRAPHIC_DATA] Condomínio Club Lba" at bounding box center [361, 22] width 298 height 28
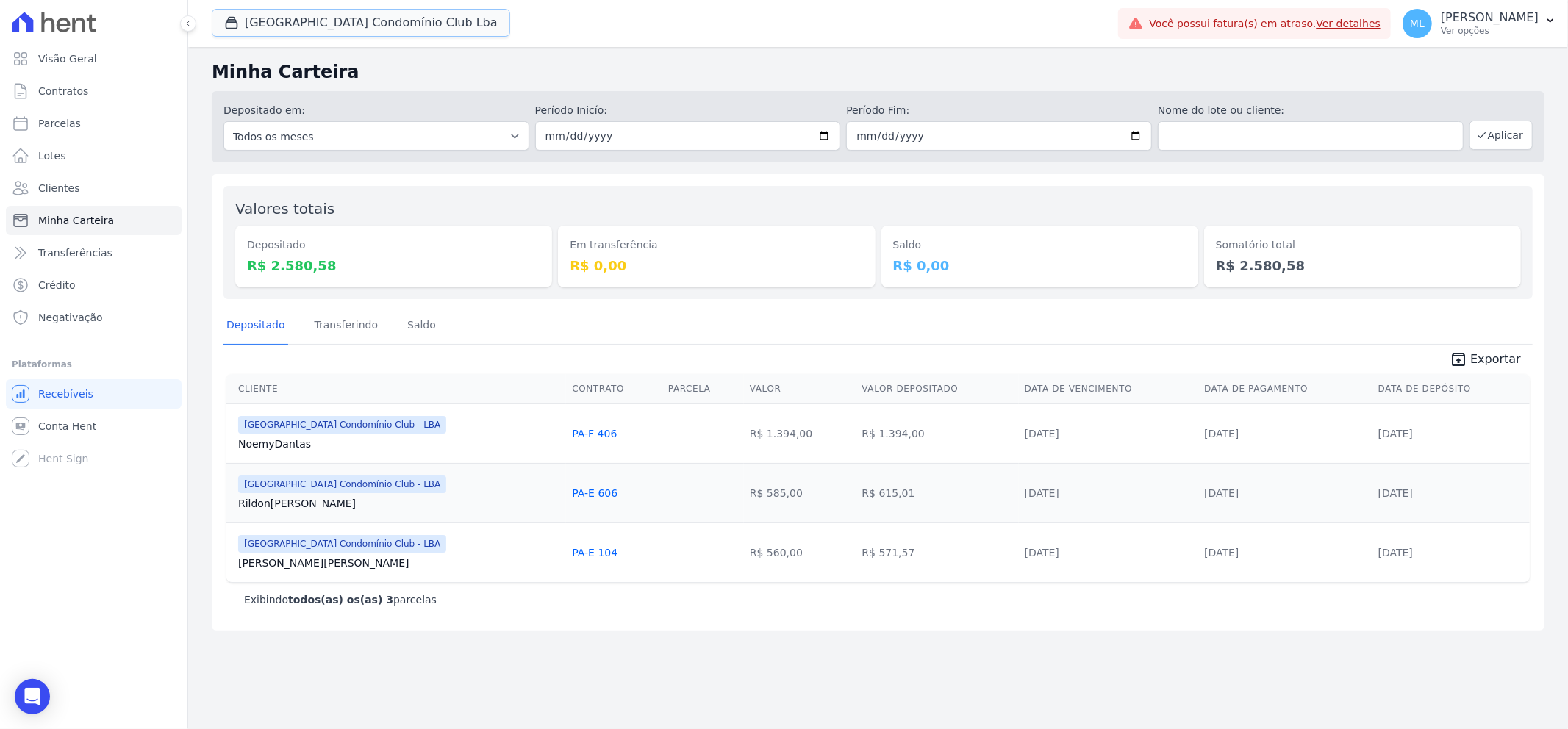
drag, startPoint x: 364, startPoint y: 11, endPoint x: 369, endPoint y: 54, distance: 43.3
click at [364, 11] on button "[GEOGRAPHIC_DATA] Condomínio Club Lba" at bounding box center [361, 22] width 298 height 28
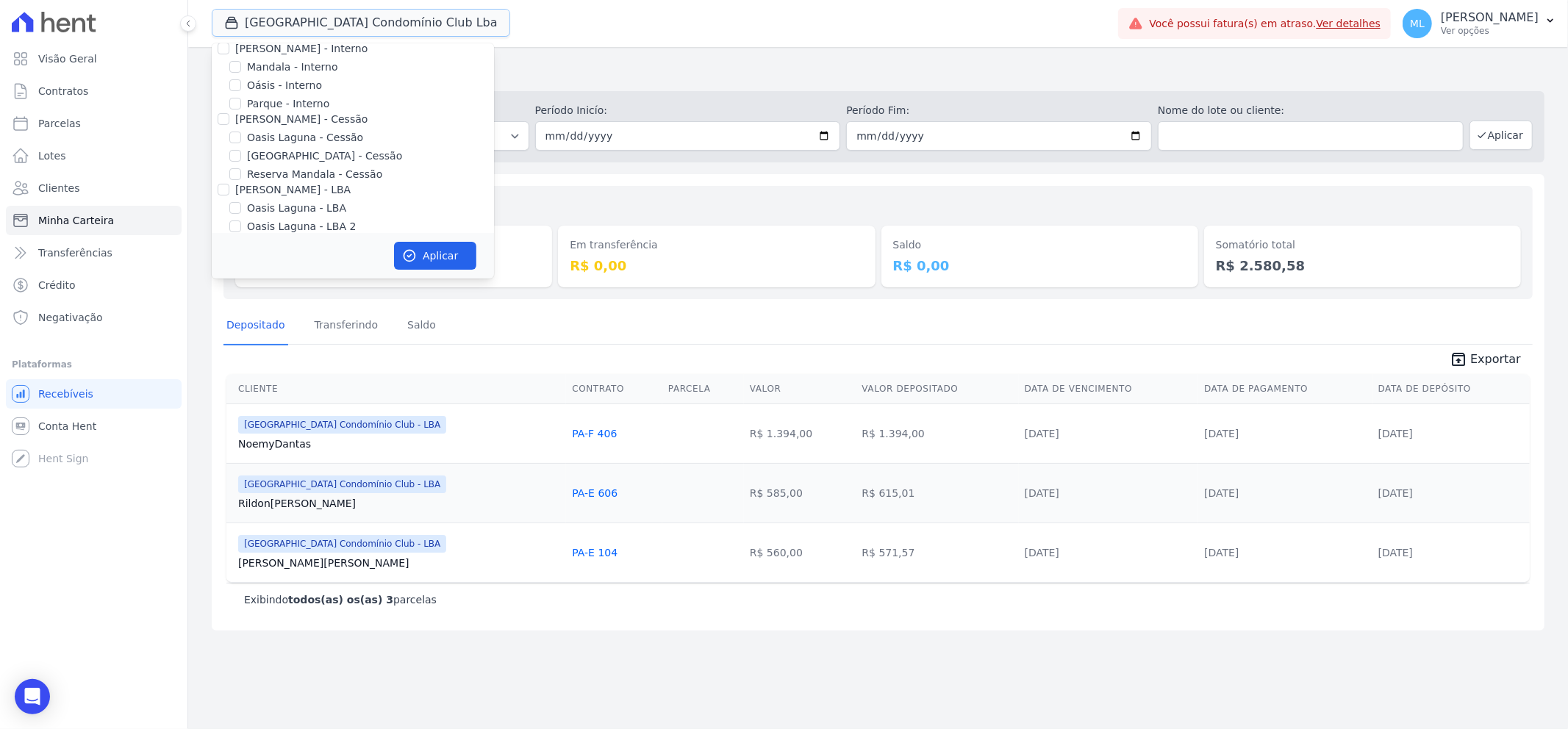
scroll to position [134, 0]
click at [313, 173] on label "[GEOGRAPHIC_DATA] Condomínio Club - LBA" at bounding box center [362, 176] width 230 height 15
click at [241, 173] on input "[GEOGRAPHIC_DATA] Condomínio Club - LBA" at bounding box center [236, 176] width 12 height 12
checkbox input "false"
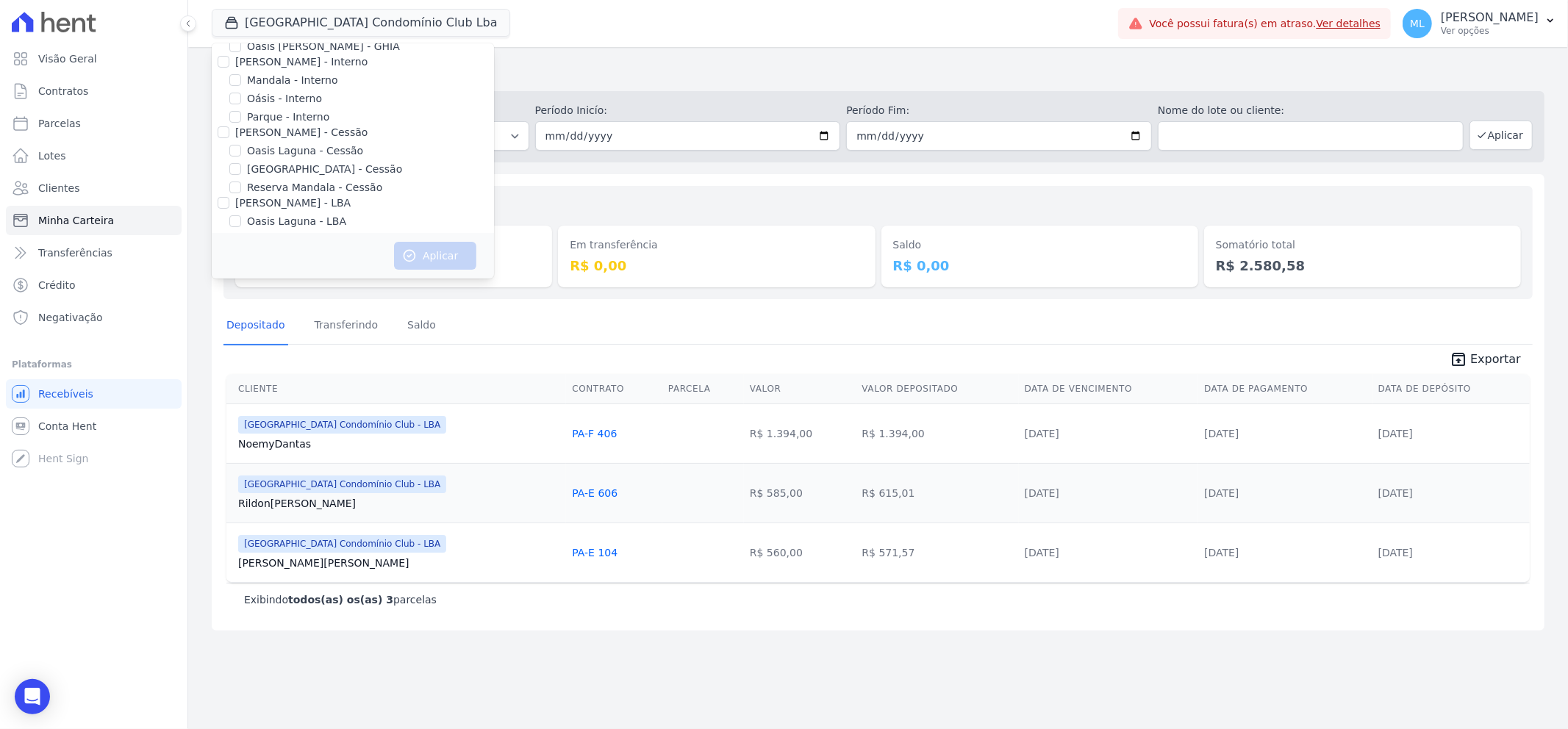
click at [308, 167] on label "[GEOGRAPHIC_DATA] - Cessão" at bounding box center [324, 170] width 155 height 15
click at [241, 167] on input "[GEOGRAPHIC_DATA] - Cessão" at bounding box center [236, 169] width 12 height 12
checkbox input "true"
click at [432, 257] on button "Aplicar" at bounding box center [435, 255] width 82 height 28
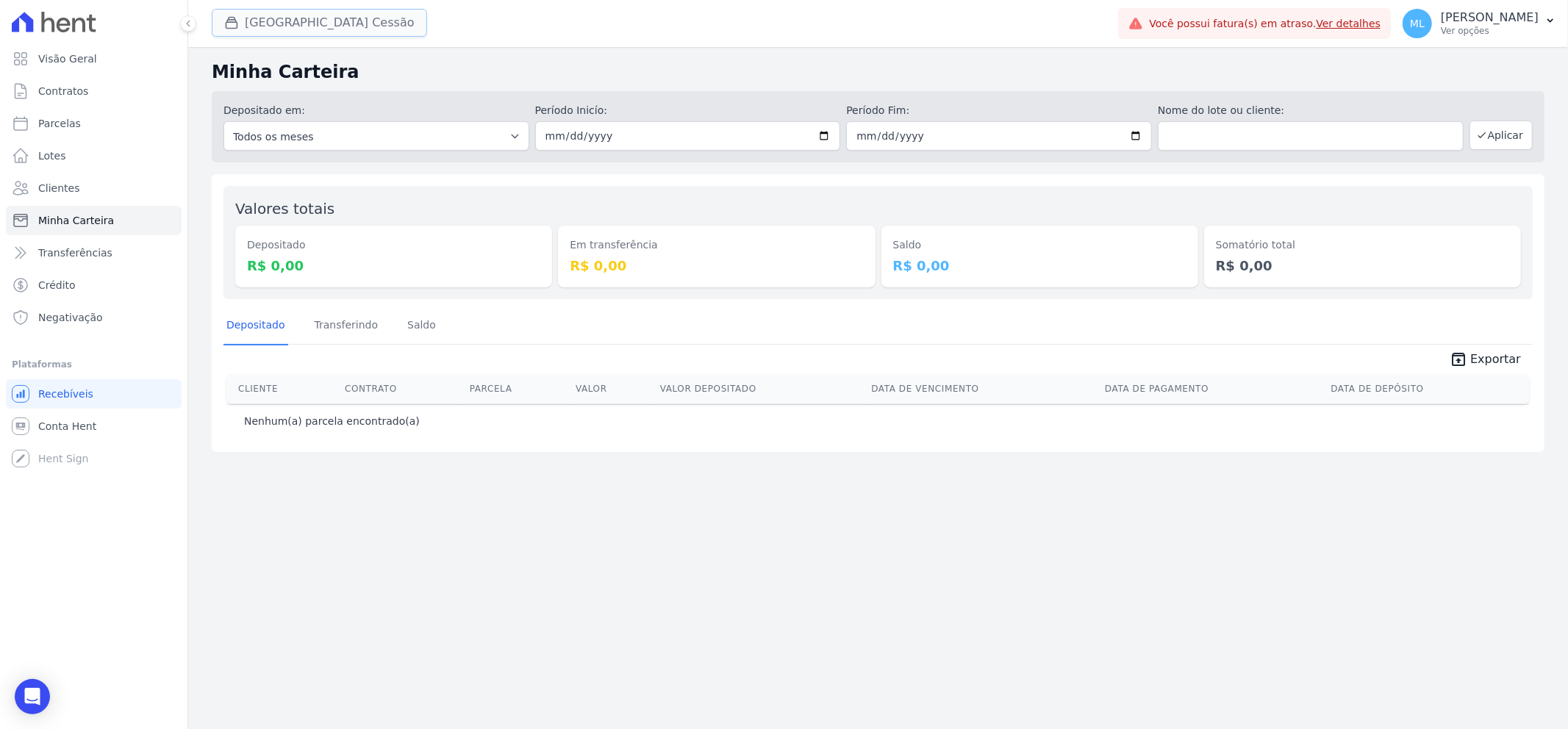
click at [348, 19] on button "[GEOGRAPHIC_DATA] Cessão" at bounding box center [319, 22] width 215 height 28
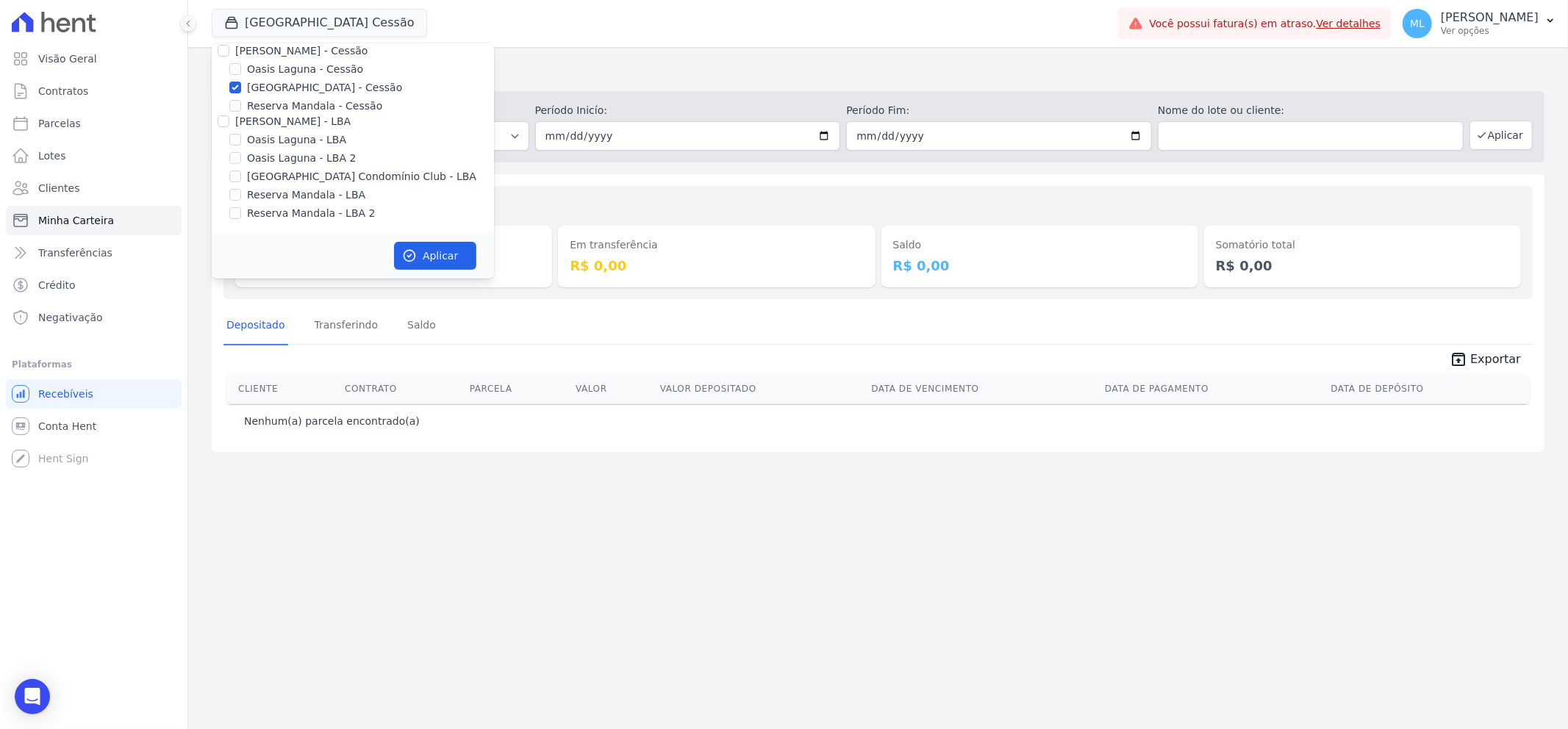
click at [302, 90] on label "[GEOGRAPHIC_DATA] - Cessão" at bounding box center [324, 88] width 155 height 15
click at [241, 90] on input "[GEOGRAPHIC_DATA] - Cessão" at bounding box center [236, 87] width 12 height 12
checkbox input "false"
click at [303, 84] on label "Areias do Planalto" at bounding box center [293, 81] width 93 height 15
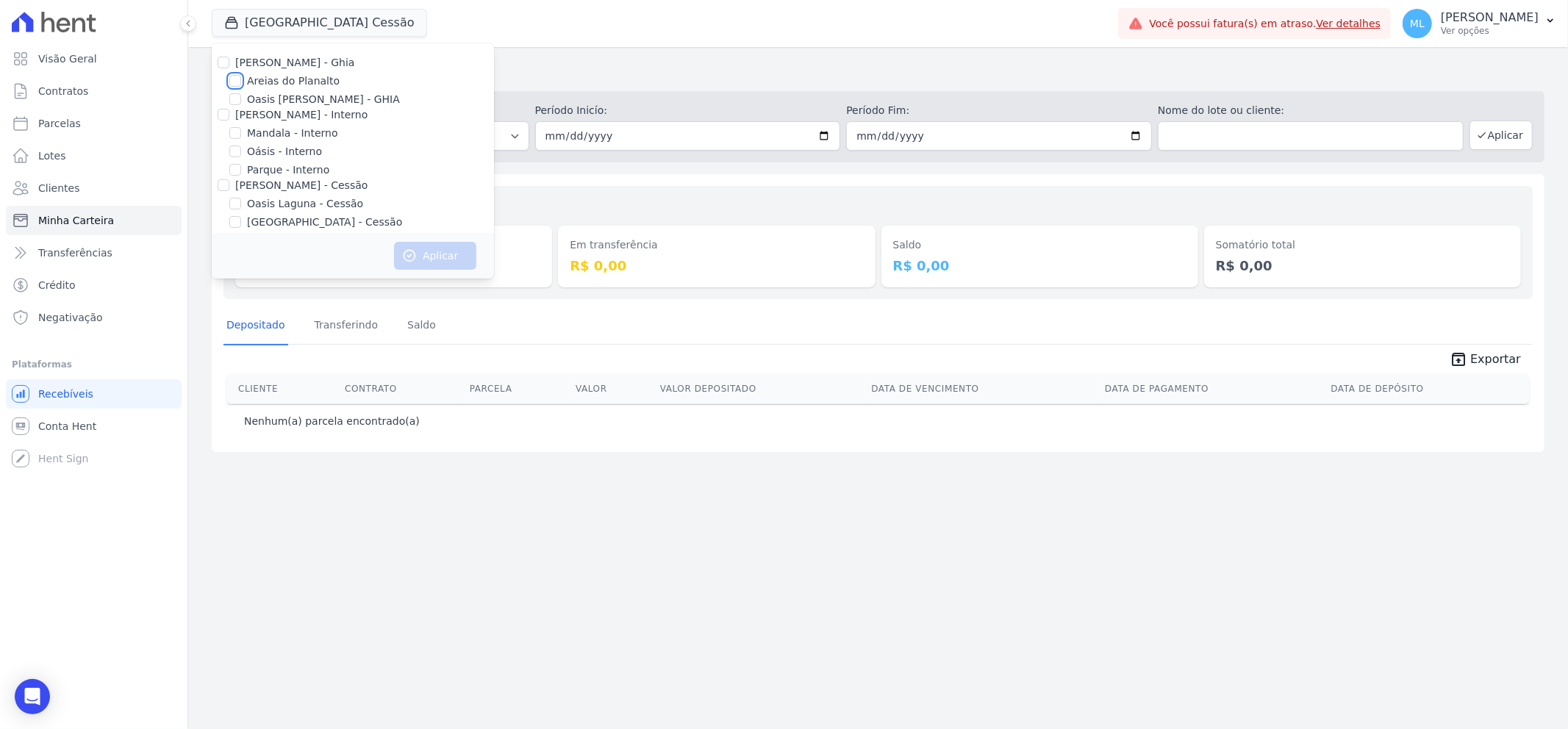
click at [241, 84] on input "Areias do Planalto" at bounding box center [236, 81] width 12 height 12
checkbox input "true"
click at [445, 251] on button "Aplicar" at bounding box center [435, 255] width 82 height 28
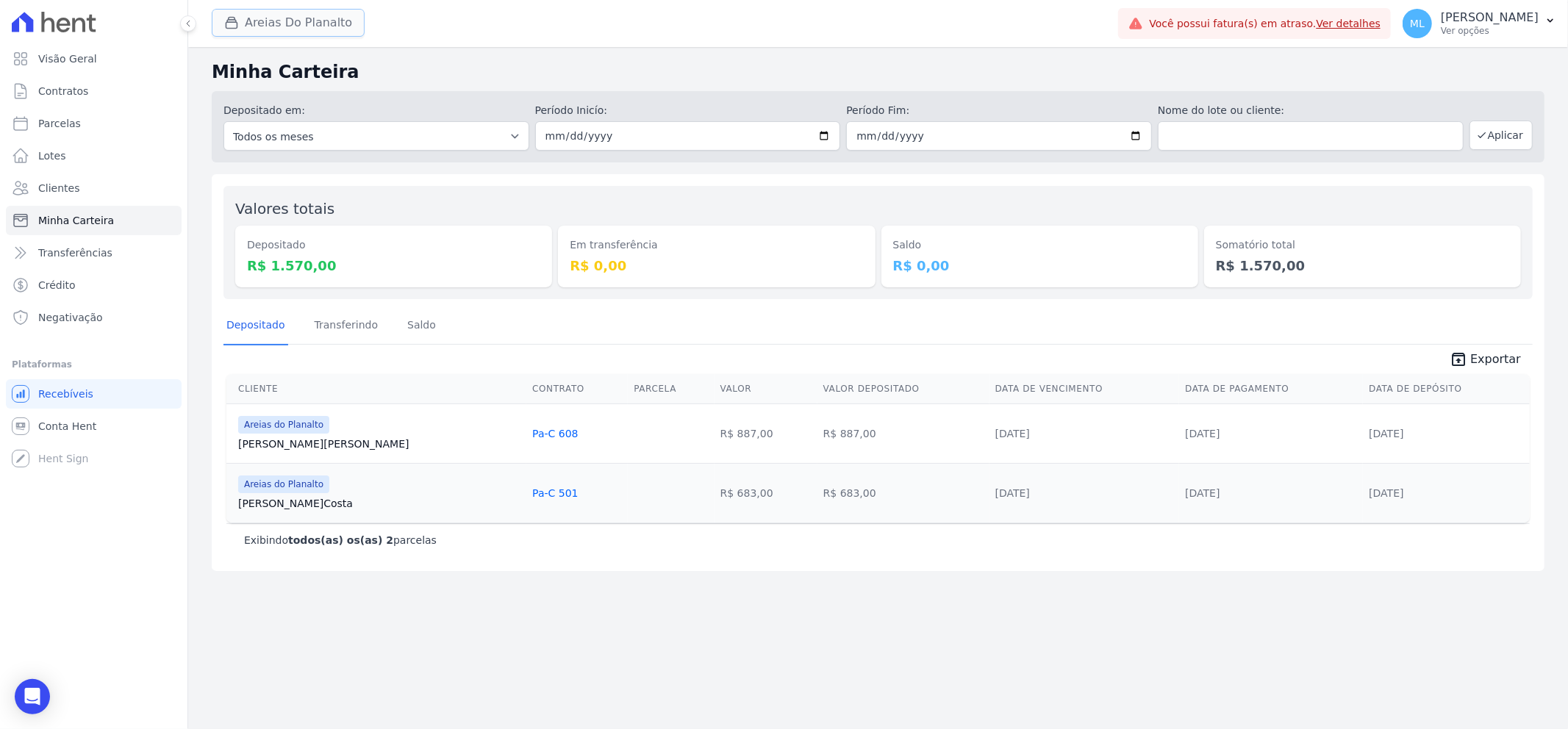
click at [287, 27] on button "Areias Do Planalto" at bounding box center [288, 22] width 153 height 28
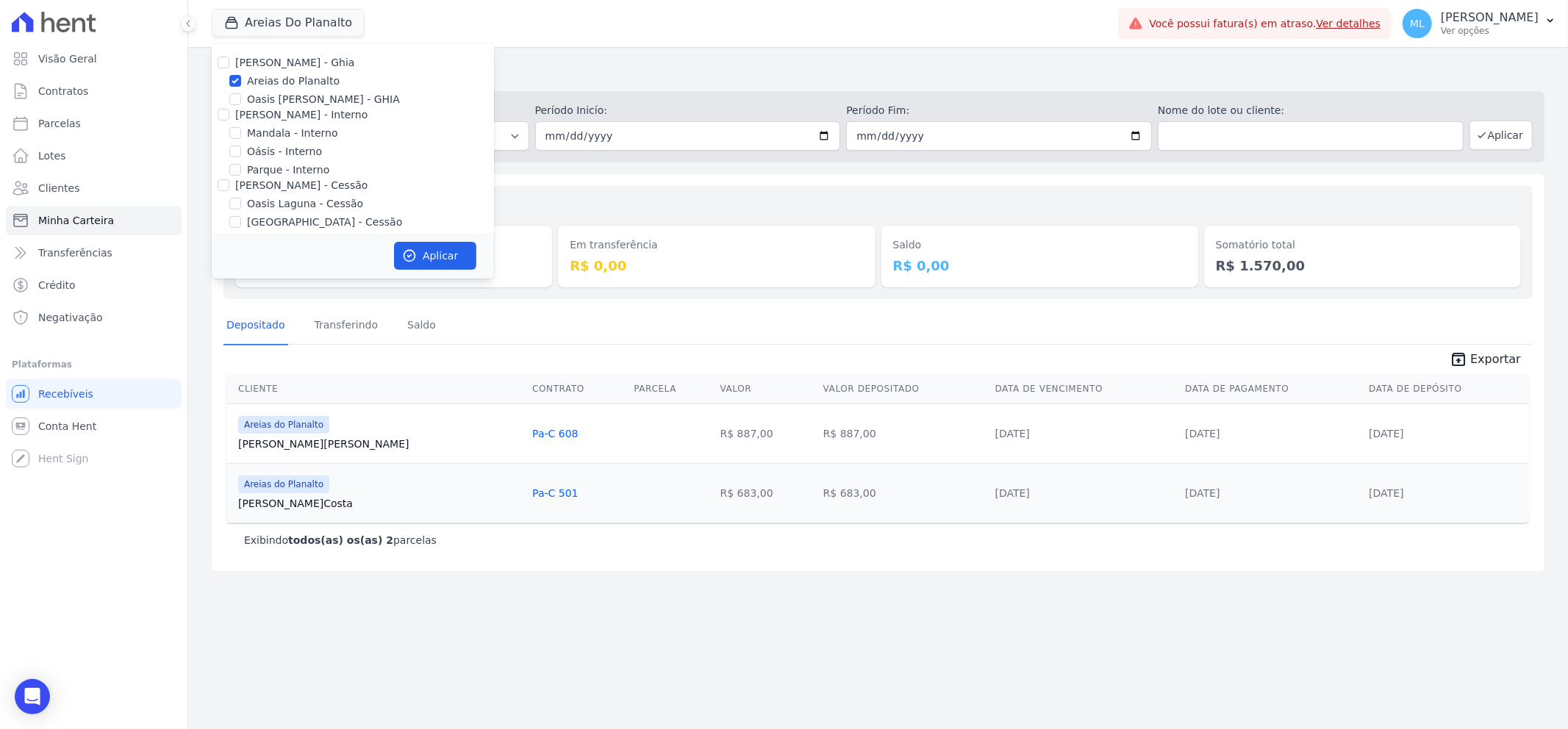
click at [297, 75] on label "Areias do Planalto" at bounding box center [293, 81] width 93 height 15
click at [241, 75] on input "Areias do Planalto" at bounding box center [236, 81] width 12 height 12
checkbox input "false"
click at [296, 174] on label "[GEOGRAPHIC_DATA] Condomínio Club - LBA" at bounding box center [362, 176] width 230 height 15
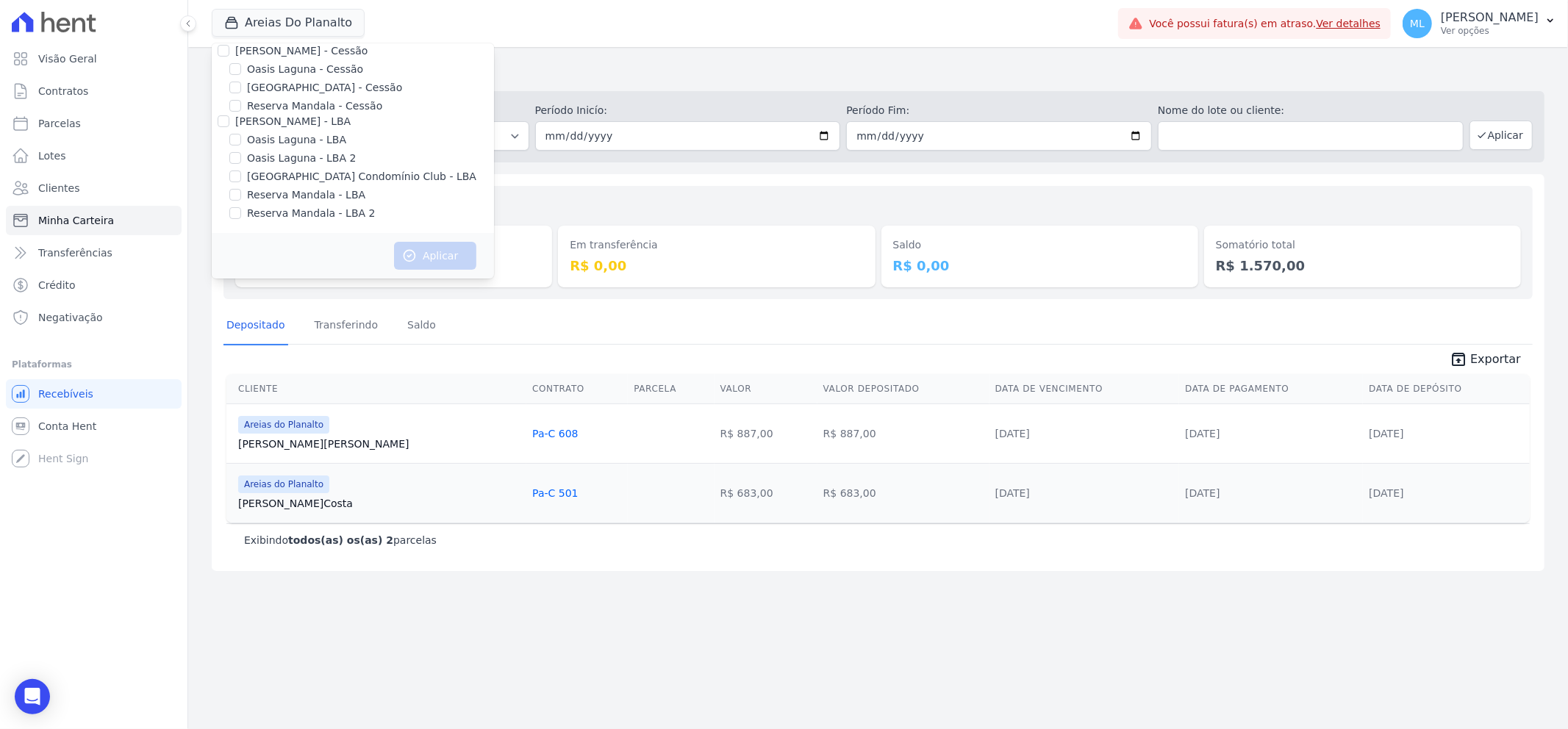
click at [241, 174] on input "[GEOGRAPHIC_DATA] Condomínio Club - LBA" at bounding box center [236, 176] width 12 height 12
checkbox input "true"
click at [439, 251] on button "Aplicar" at bounding box center [435, 255] width 82 height 28
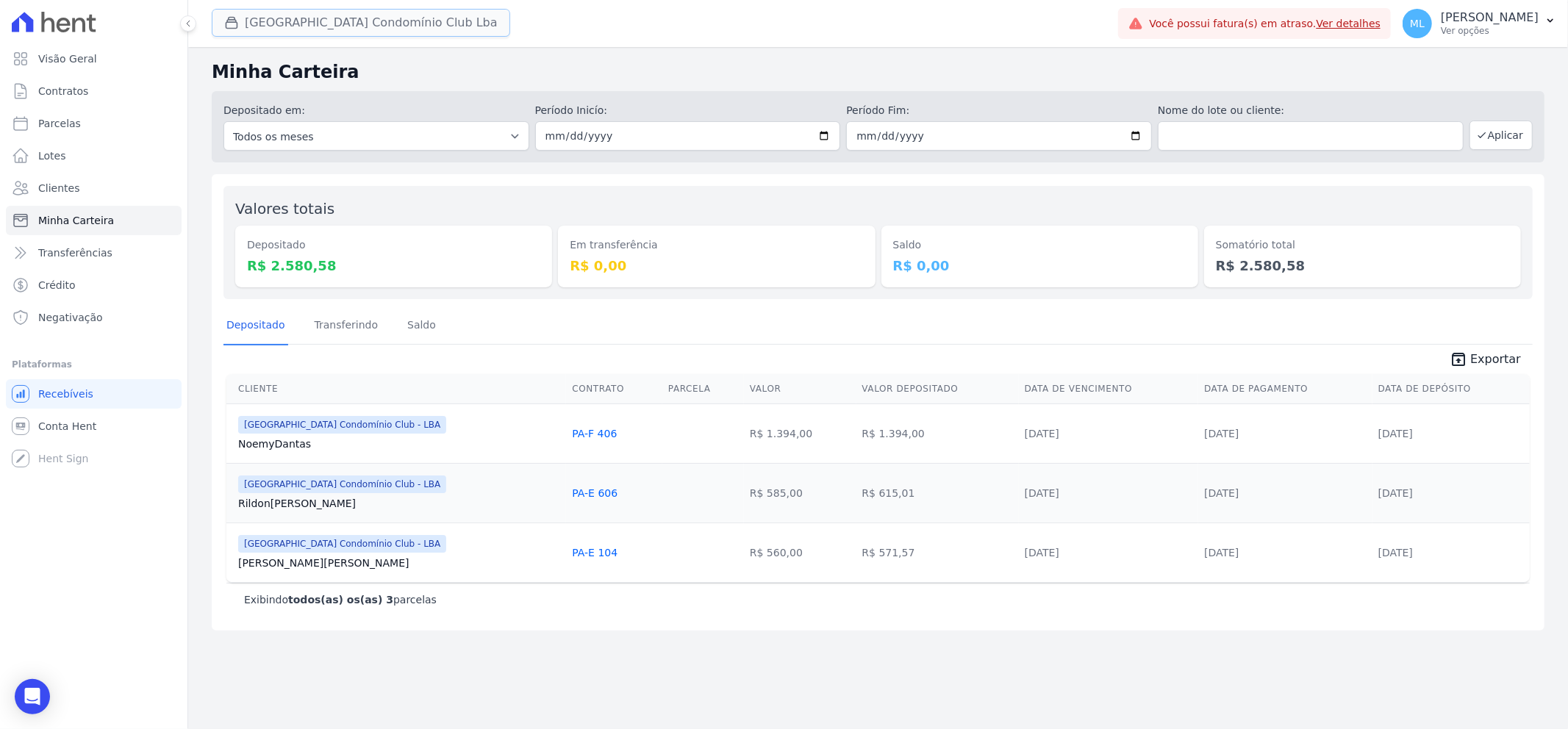
click at [335, 18] on button "[GEOGRAPHIC_DATA] Condomínio Club Lba" at bounding box center [361, 22] width 298 height 28
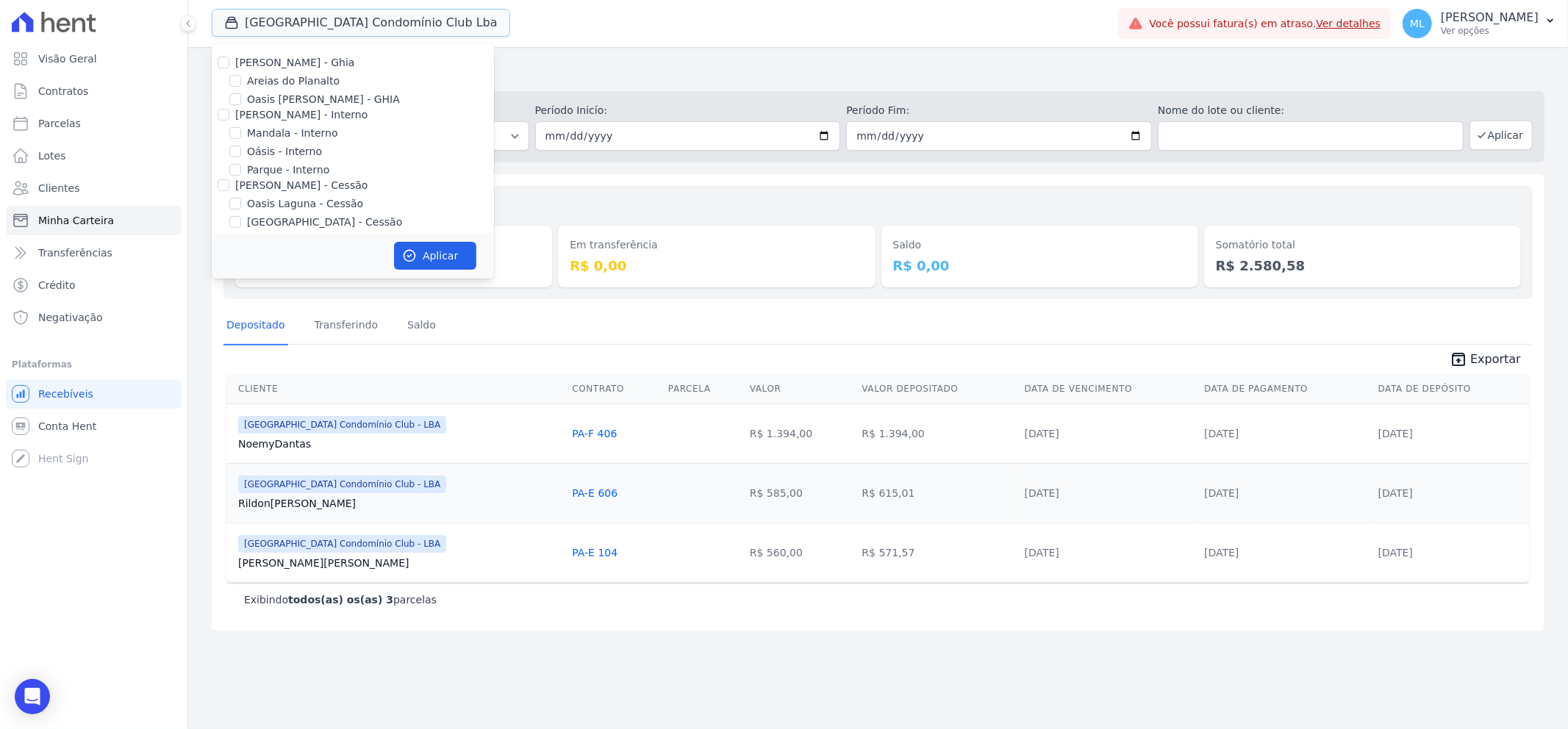
scroll to position [134, 0]
click at [297, 172] on label "[GEOGRAPHIC_DATA] Condomínio Club - LBA" at bounding box center [362, 176] width 230 height 15
click at [241, 172] on input "[GEOGRAPHIC_DATA] Condomínio Club - LBA" at bounding box center [236, 176] width 12 height 12
checkbox input "false"
click at [302, 194] on label "Reserva Mandala - LBA" at bounding box center [306, 195] width 118 height 15
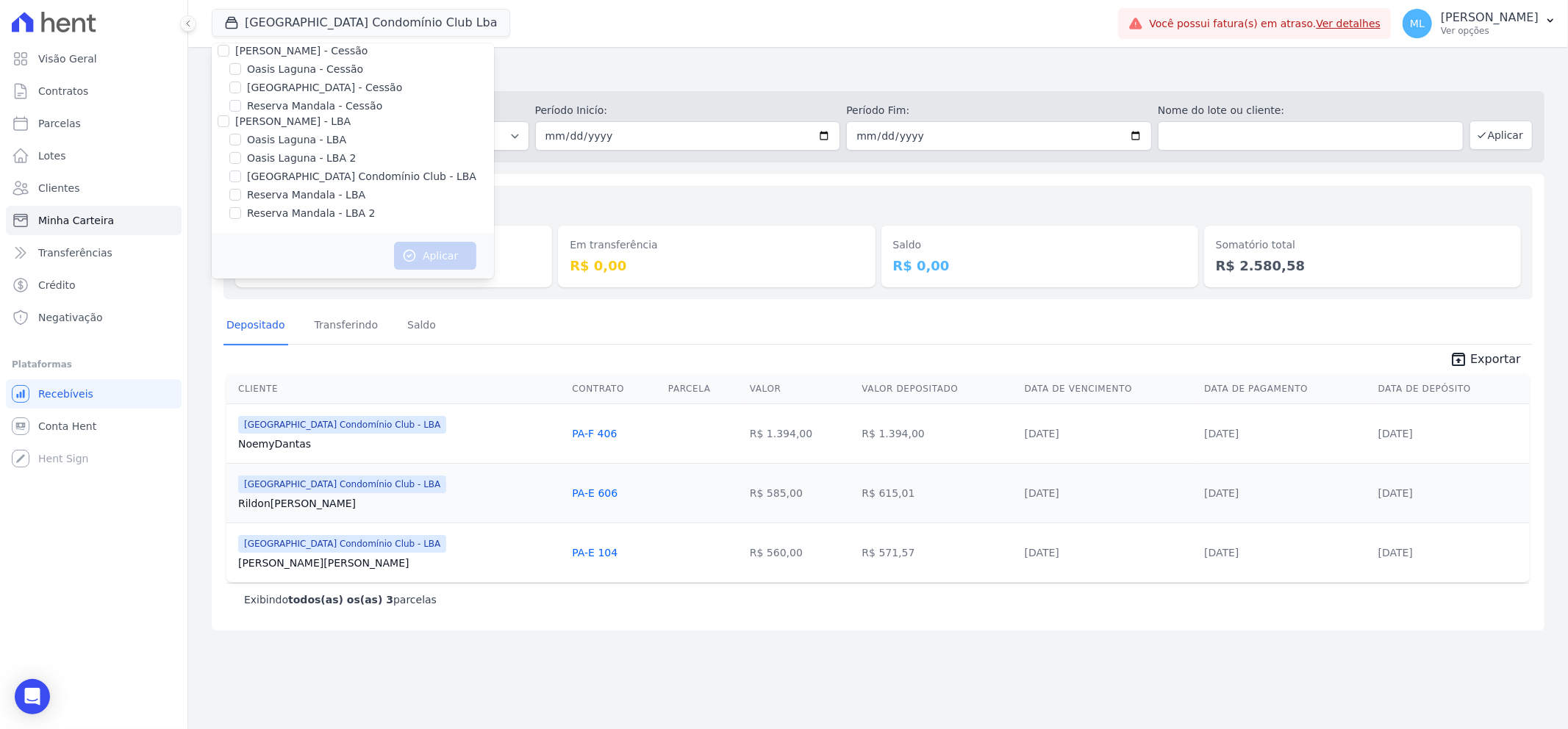
click at [241, 194] on input "Reserva Mandala - LBA" at bounding box center [236, 194] width 12 height 12
checkbox input "true"
click at [303, 209] on label "Reserva Mandala - LBA 2" at bounding box center [310, 213] width 128 height 15
click at [241, 209] on input "Reserva Mandala - LBA 2" at bounding box center [236, 213] width 12 height 12
checkbox input "true"
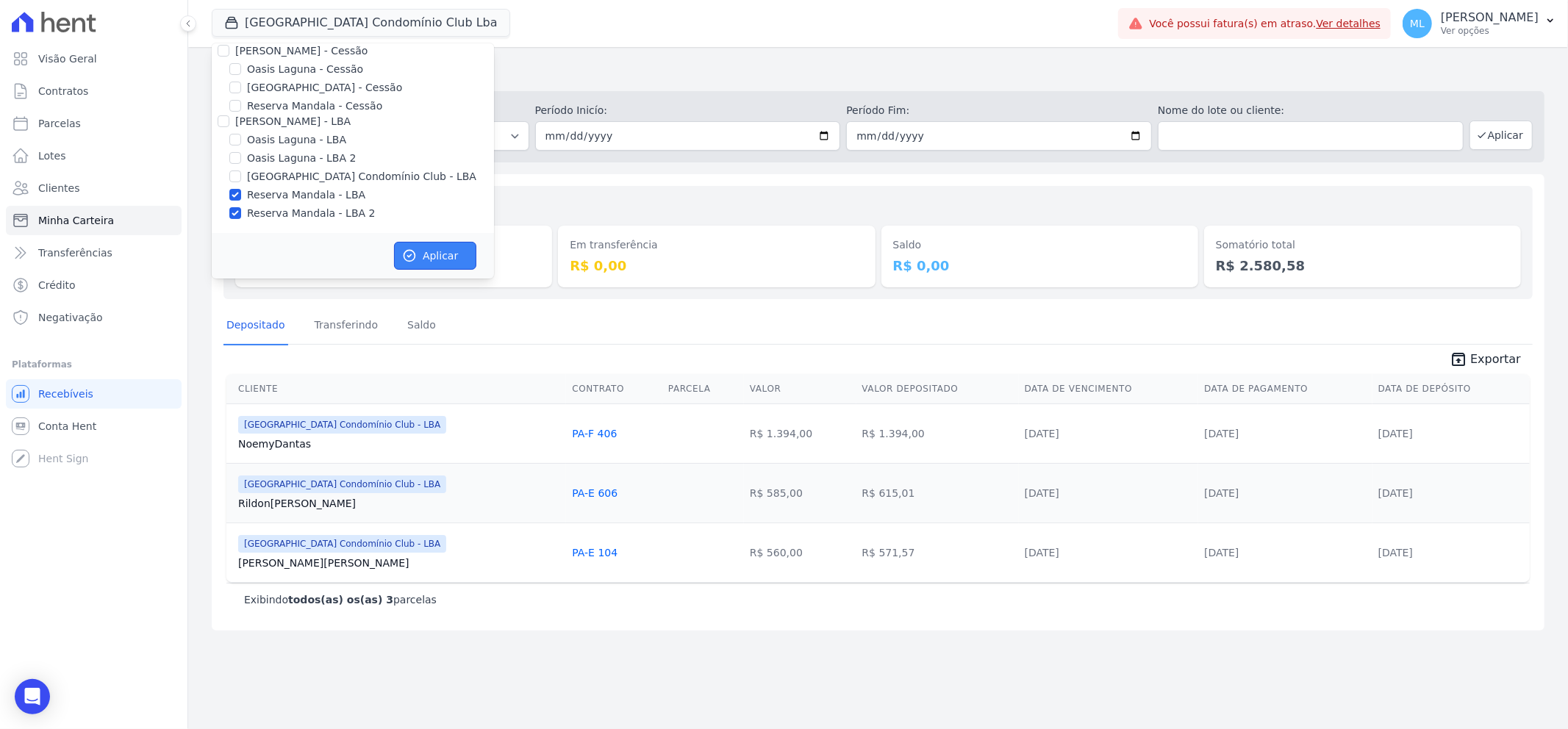
click at [440, 247] on button "Aplicar" at bounding box center [435, 255] width 82 height 28
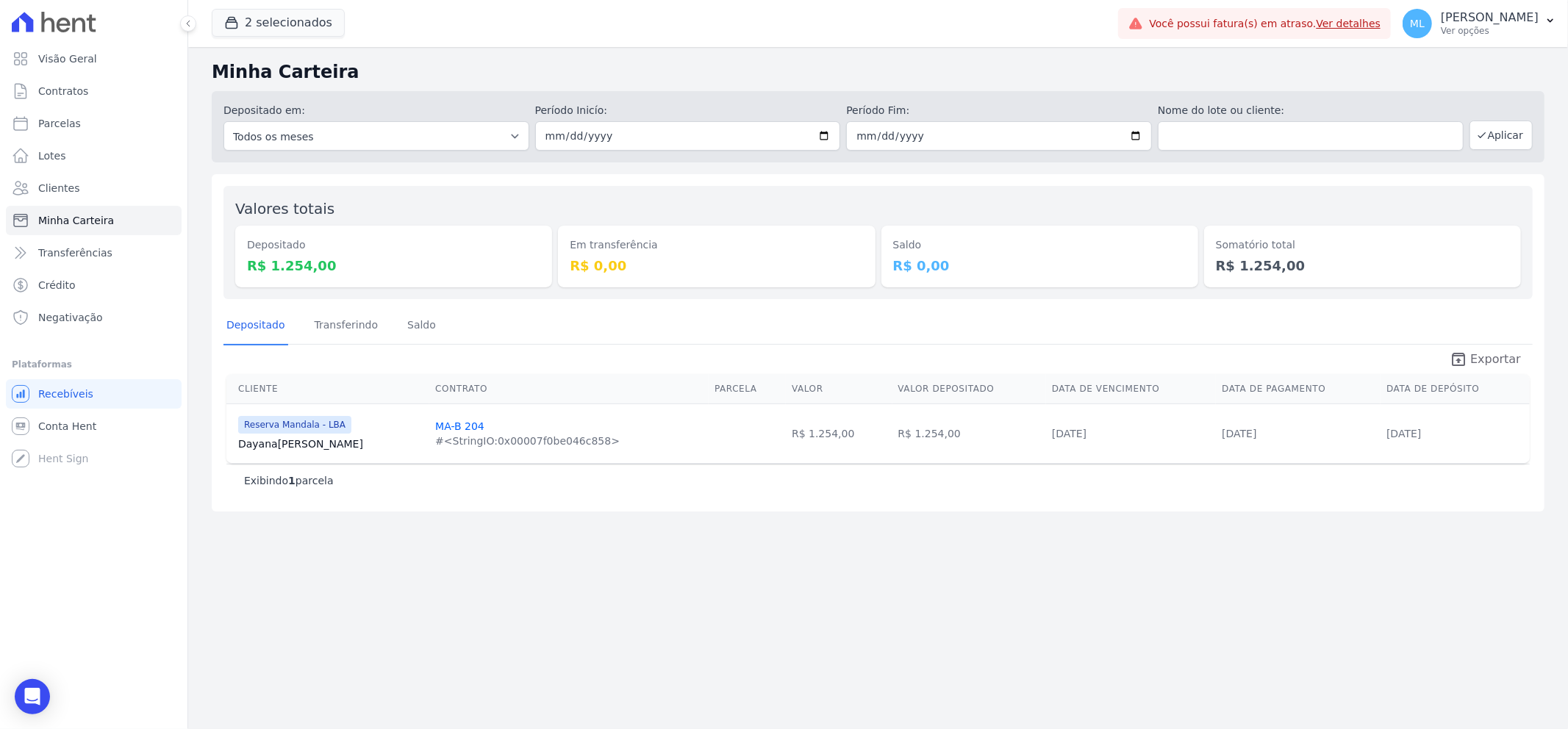
click at [1485, 362] on span "Exportar" at bounding box center [1495, 359] width 51 height 18
click at [309, 40] on div "2 selecionados [PERSON_NAME] - Ghia Areias do Planalto Oasis [PERSON_NAME] - GH…" at bounding box center [661, 23] width 901 height 49
click at [321, 33] on button "2 selecionados" at bounding box center [278, 22] width 133 height 28
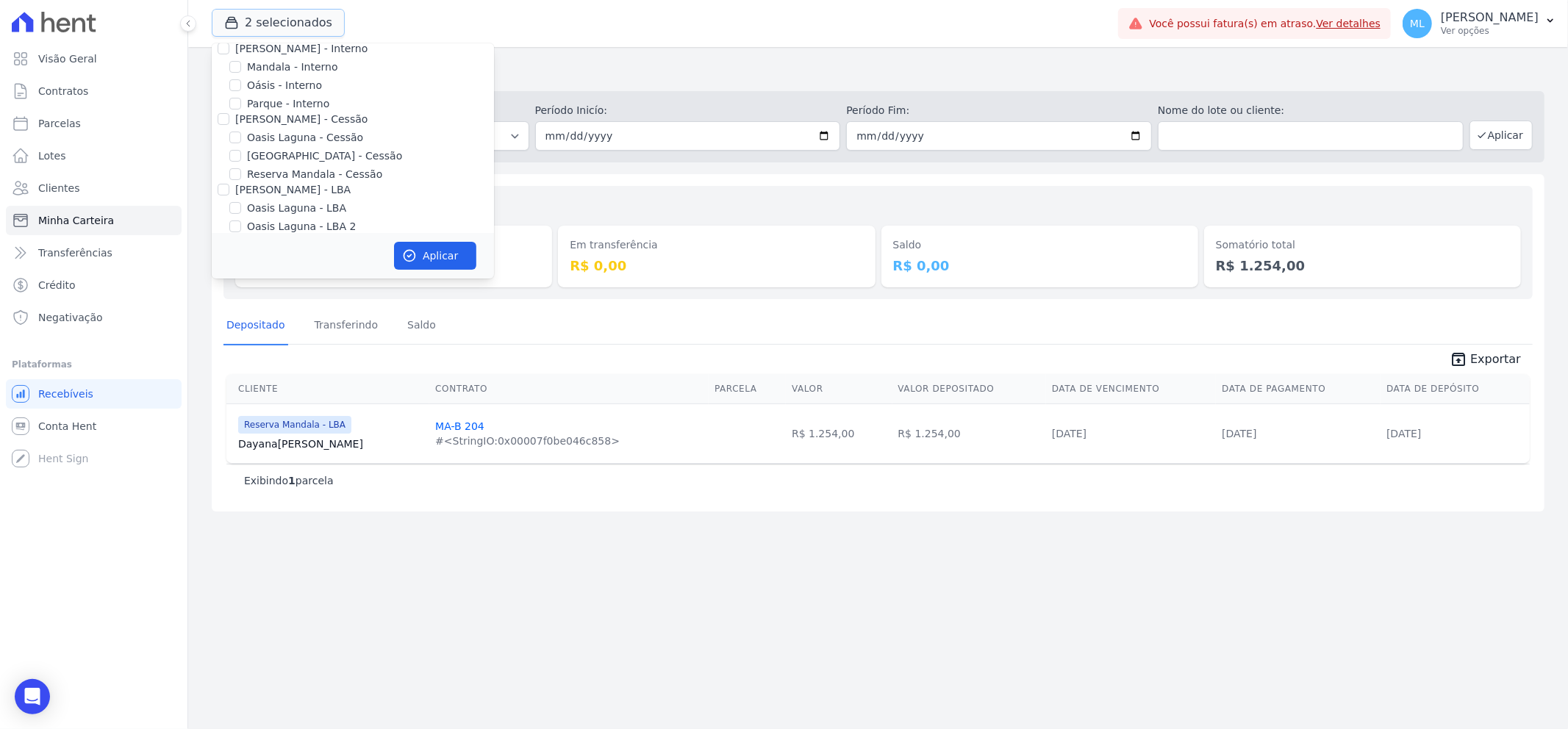
scroll to position [134, 0]
click at [272, 195] on label "Reserva Mandala - LBA" at bounding box center [306, 195] width 118 height 15
click at [241, 195] on input "Reserva Mandala - LBA" at bounding box center [236, 194] width 12 height 12
checkbox input "false"
click at [276, 211] on label "Reserva Mandala - LBA 2" at bounding box center [310, 213] width 128 height 15
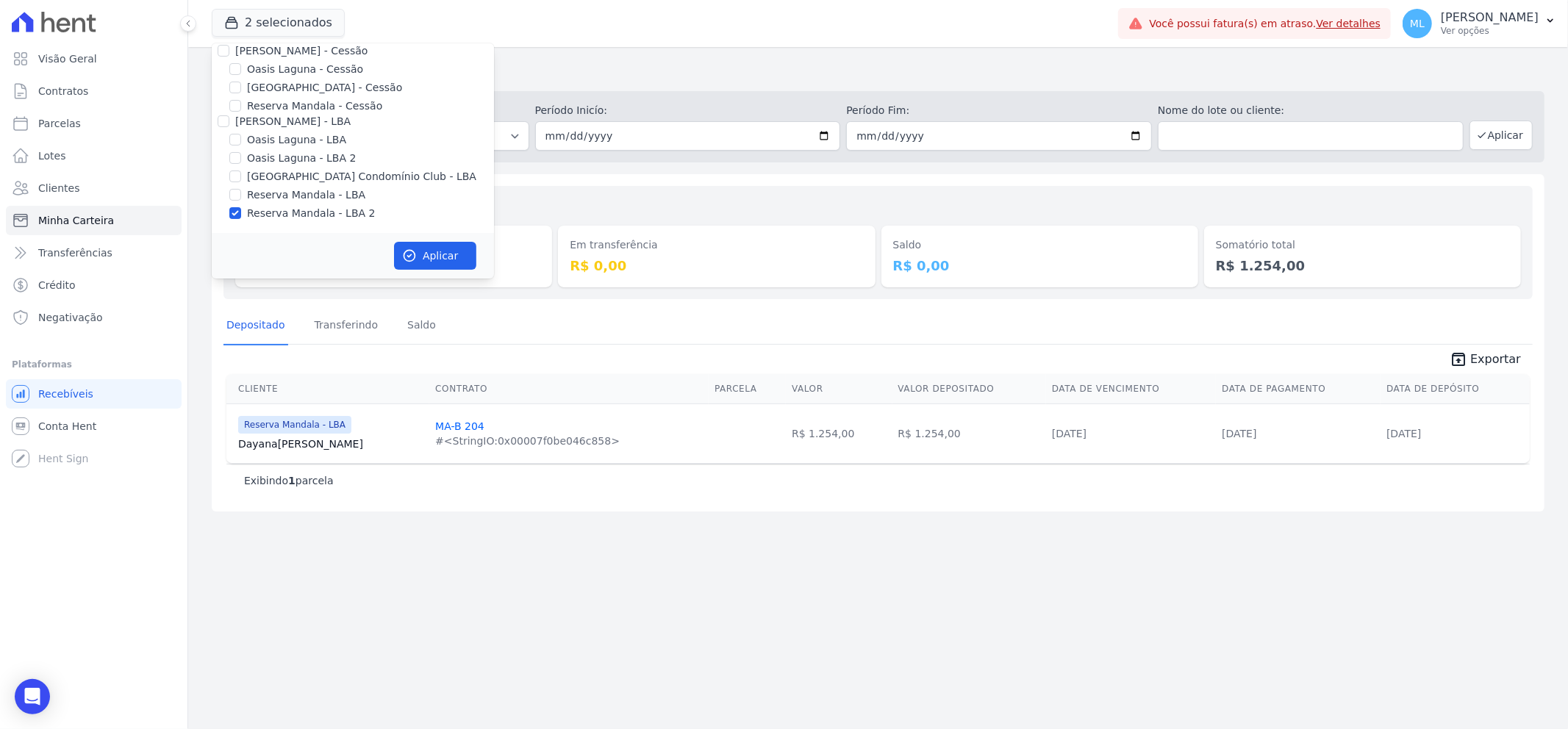
click at [241, 211] on input "Reserva Mandala - LBA 2" at bounding box center [236, 213] width 12 height 12
checkbox input "false"
click at [296, 185] on label "Reserva Mandala - Cessão" at bounding box center [314, 188] width 135 height 15
click at [241, 185] on input "Reserva Mandala - Cessão" at bounding box center [236, 188] width 12 height 12
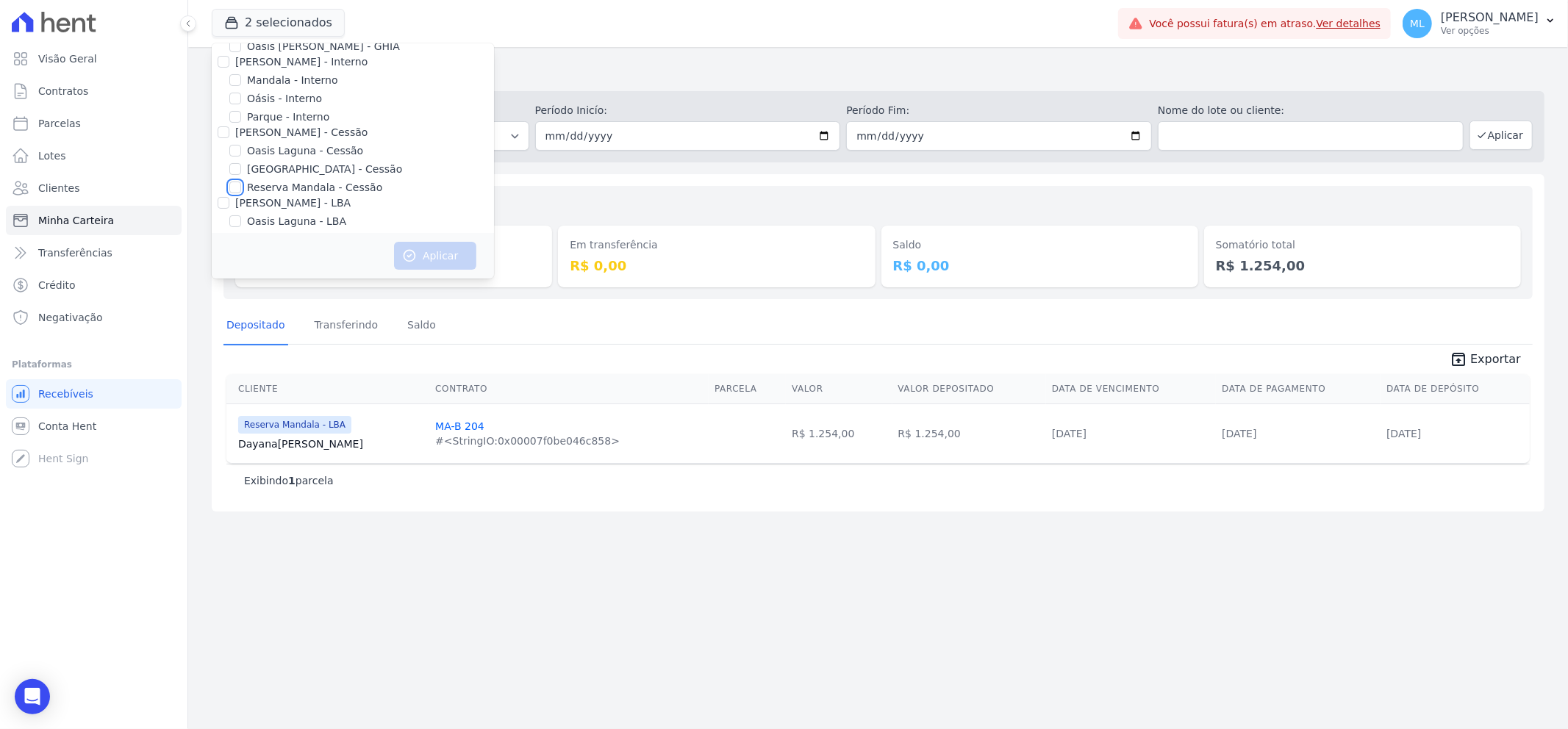
checkbox input "true"
click at [470, 268] on button "Aplicar" at bounding box center [435, 255] width 82 height 28
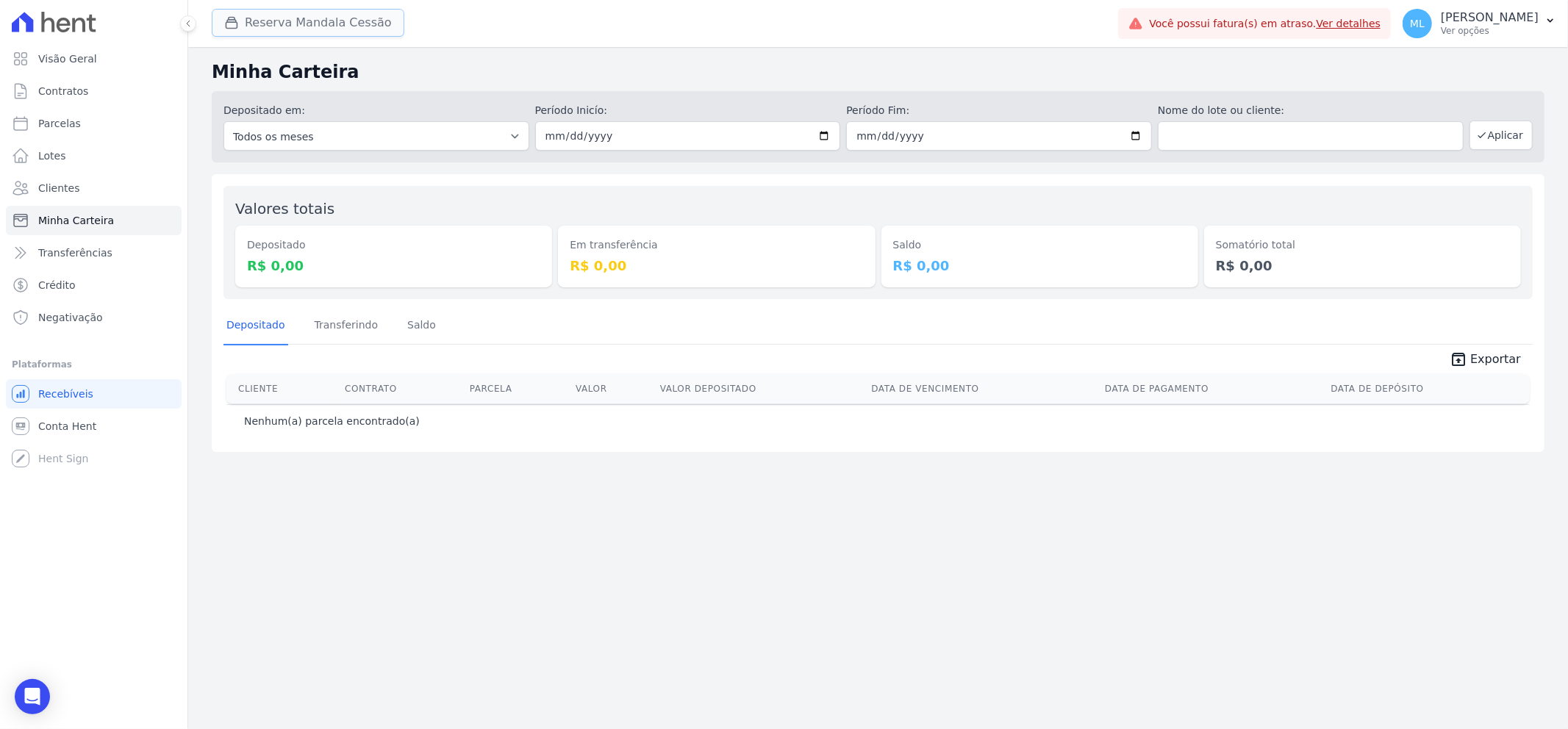
click at [296, 23] on button "Reserva Mandala Cessão" at bounding box center [308, 22] width 193 height 28
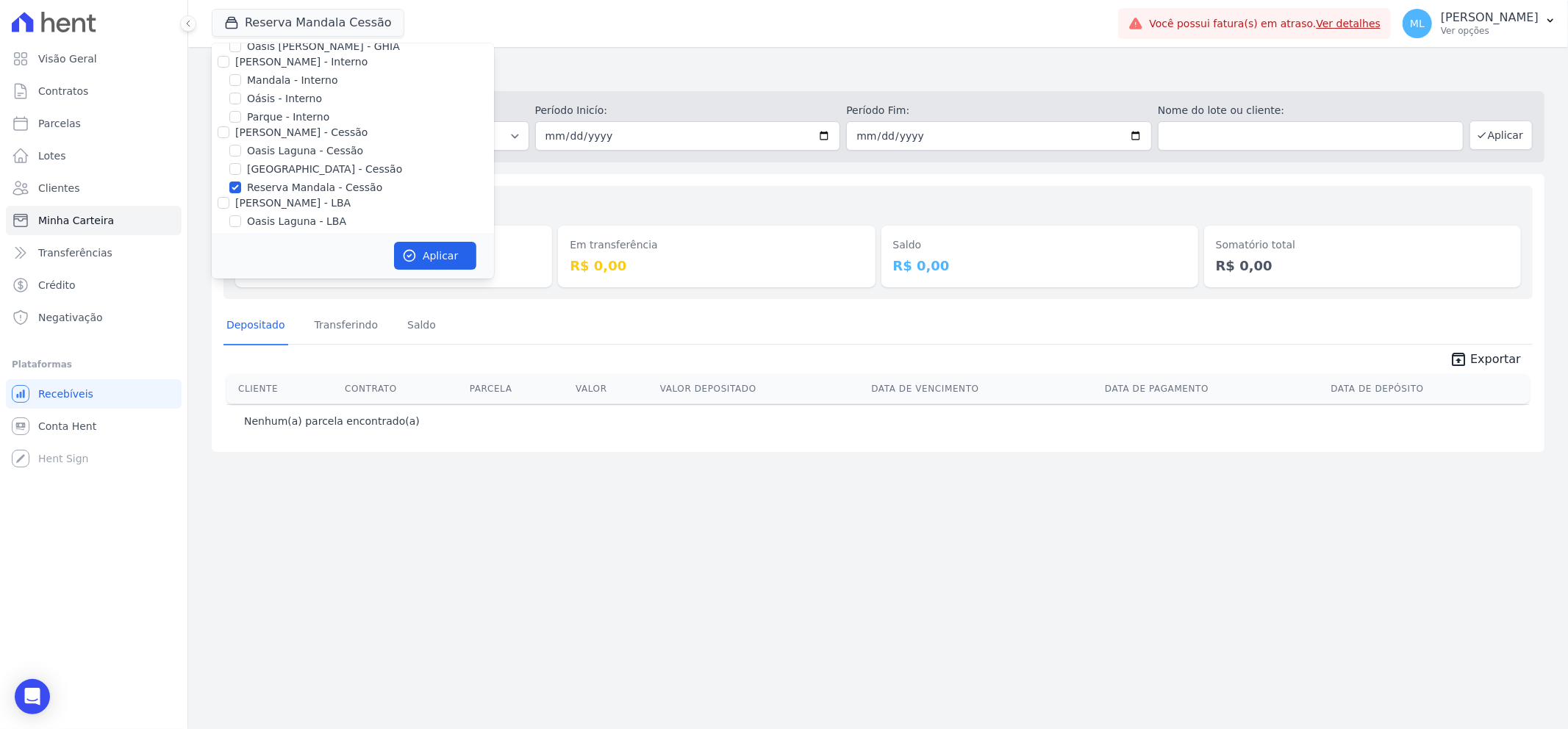
click at [281, 75] on label "Mandala - Interno" at bounding box center [292, 81] width 91 height 15
click at [241, 75] on input "Mandala - Interno" at bounding box center [236, 81] width 12 height 12
checkbox input "true"
click at [416, 254] on icon "button" at bounding box center [409, 255] width 15 height 15
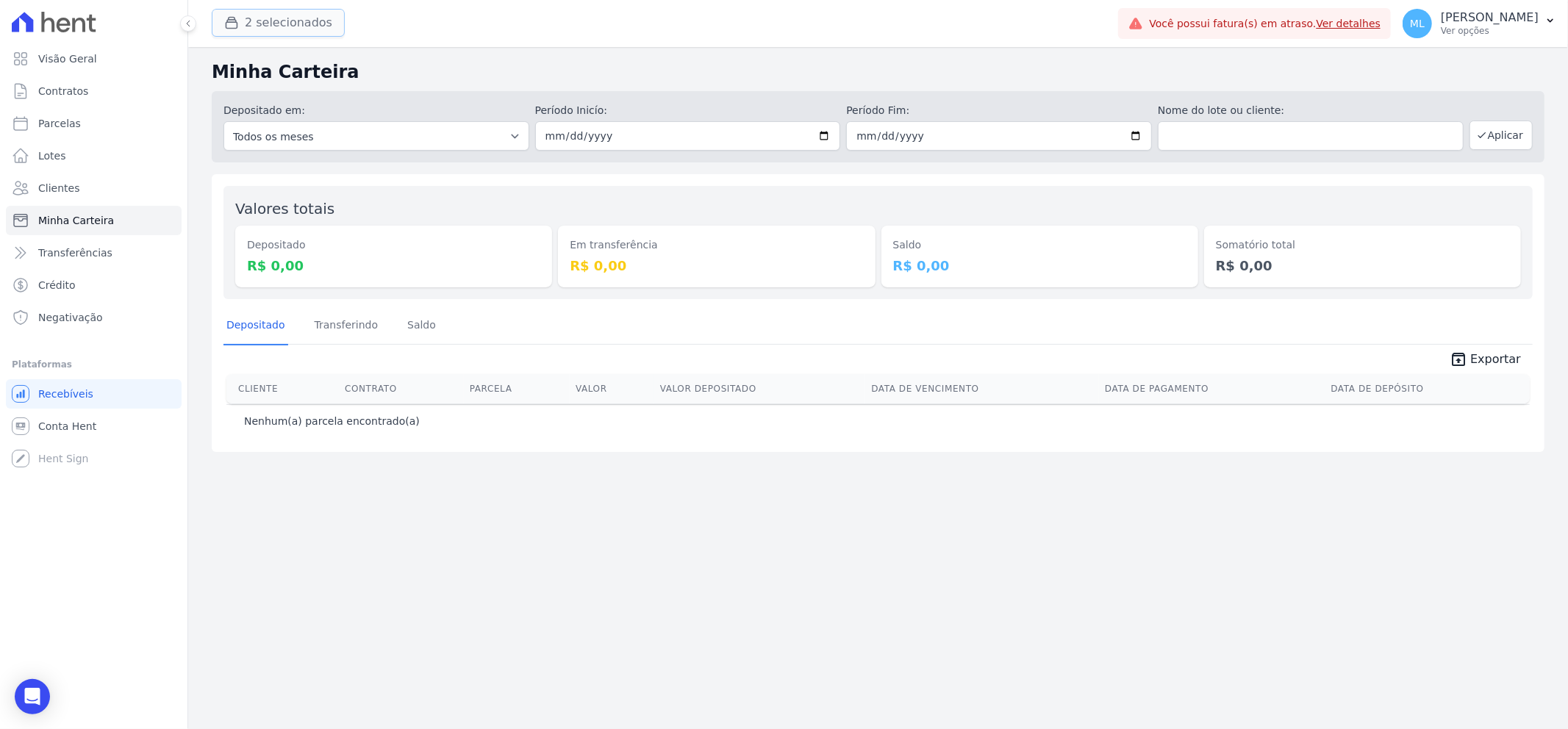
click at [268, 28] on button "2 selecionados" at bounding box center [278, 22] width 133 height 28
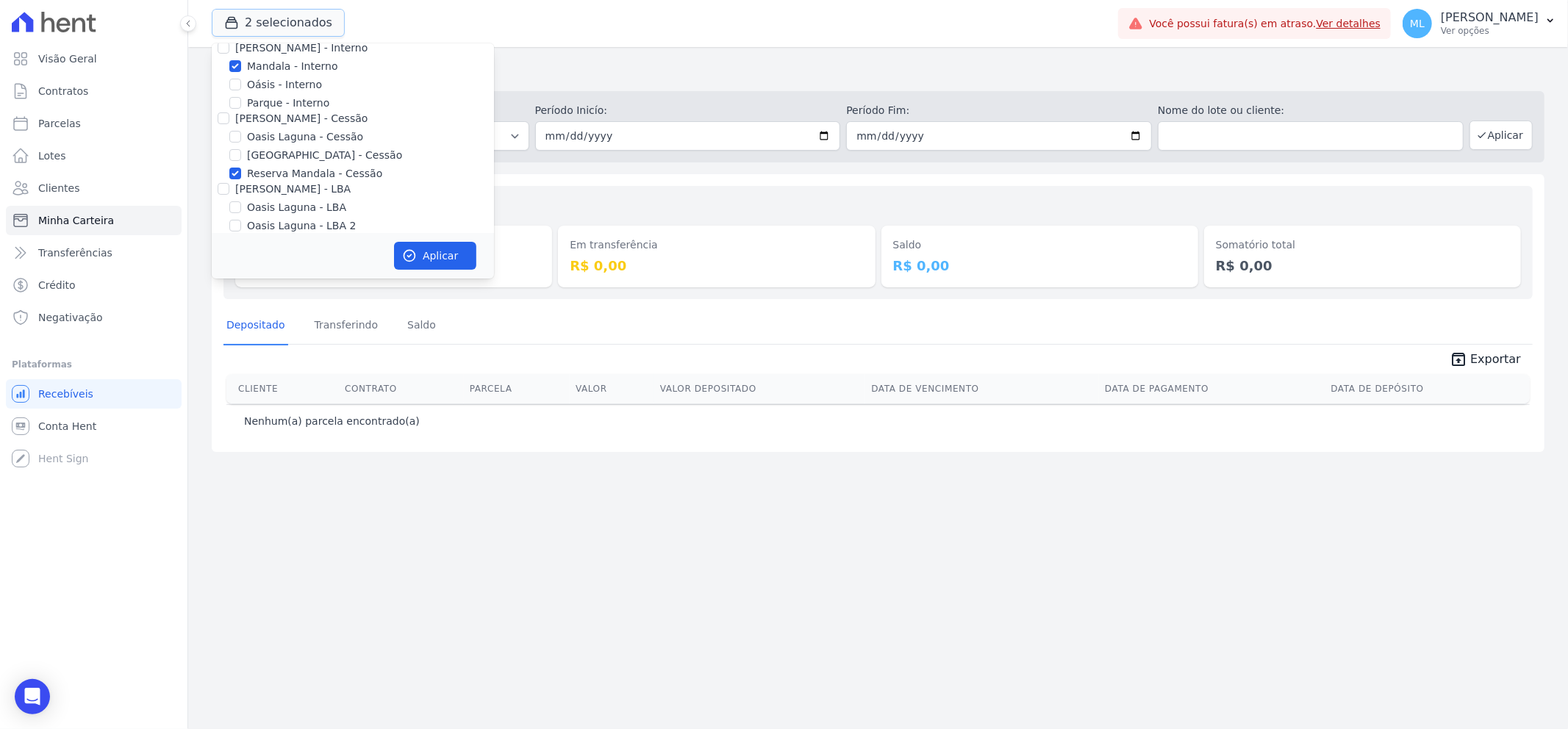
scroll to position [134, 0]
click at [296, 188] on label "Reserva Mandala - LBA" at bounding box center [306, 195] width 118 height 15
click at [241, 188] on input "Reserva Mandala - LBA" at bounding box center [236, 194] width 12 height 12
checkbox input "true"
click at [297, 209] on label "Reserva Mandala - LBA 2" at bounding box center [310, 213] width 128 height 15
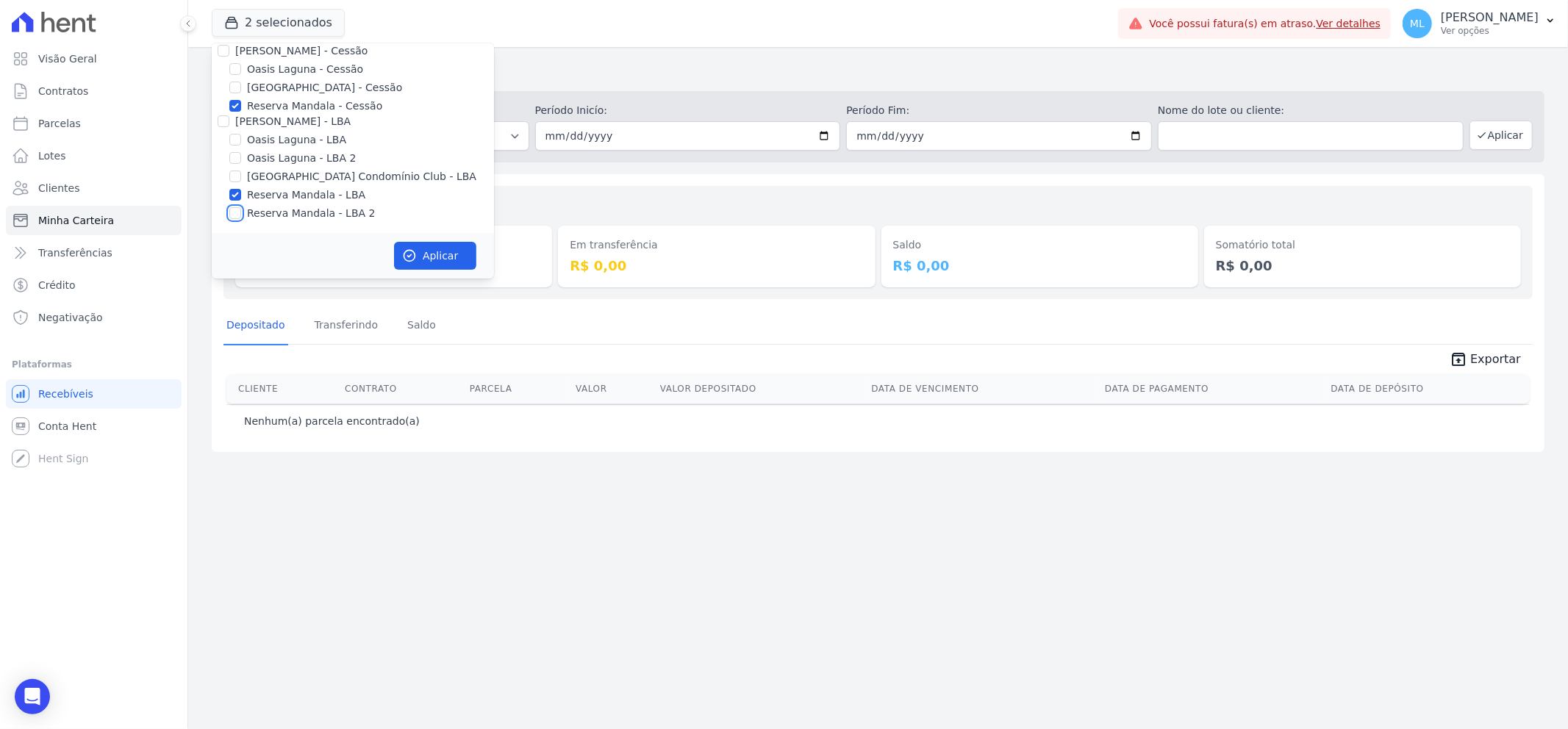
click at [241, 209] on input "Reserva Mandala - LBA 2" at bounding box center [236, 213] width 12 height 12
checkbox input "true"
click at [425, 246] on button "Aplicar" at bounding box center [435, 255] width 82 height 28
